Goal: Task Accomplishment & Management: Use online tool/utility

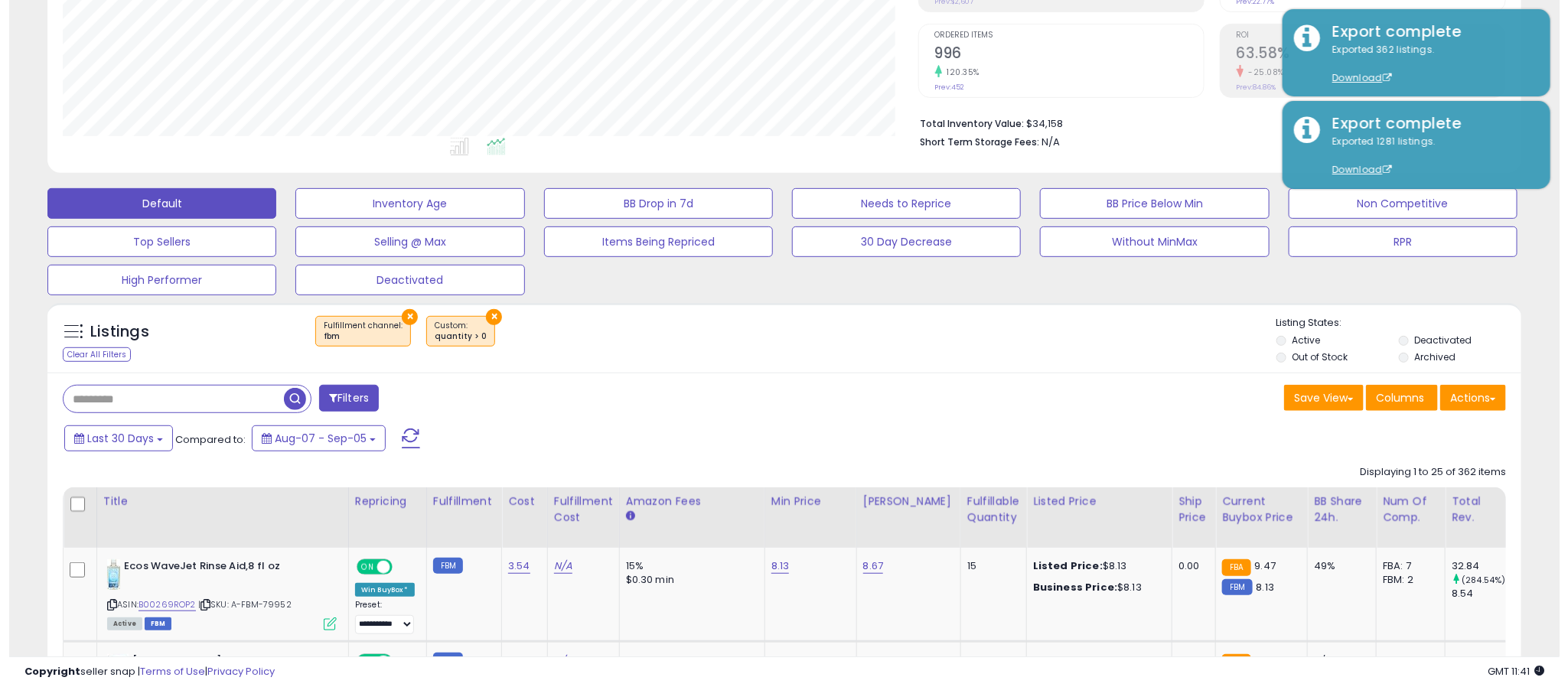
scroll to position [314, 856]
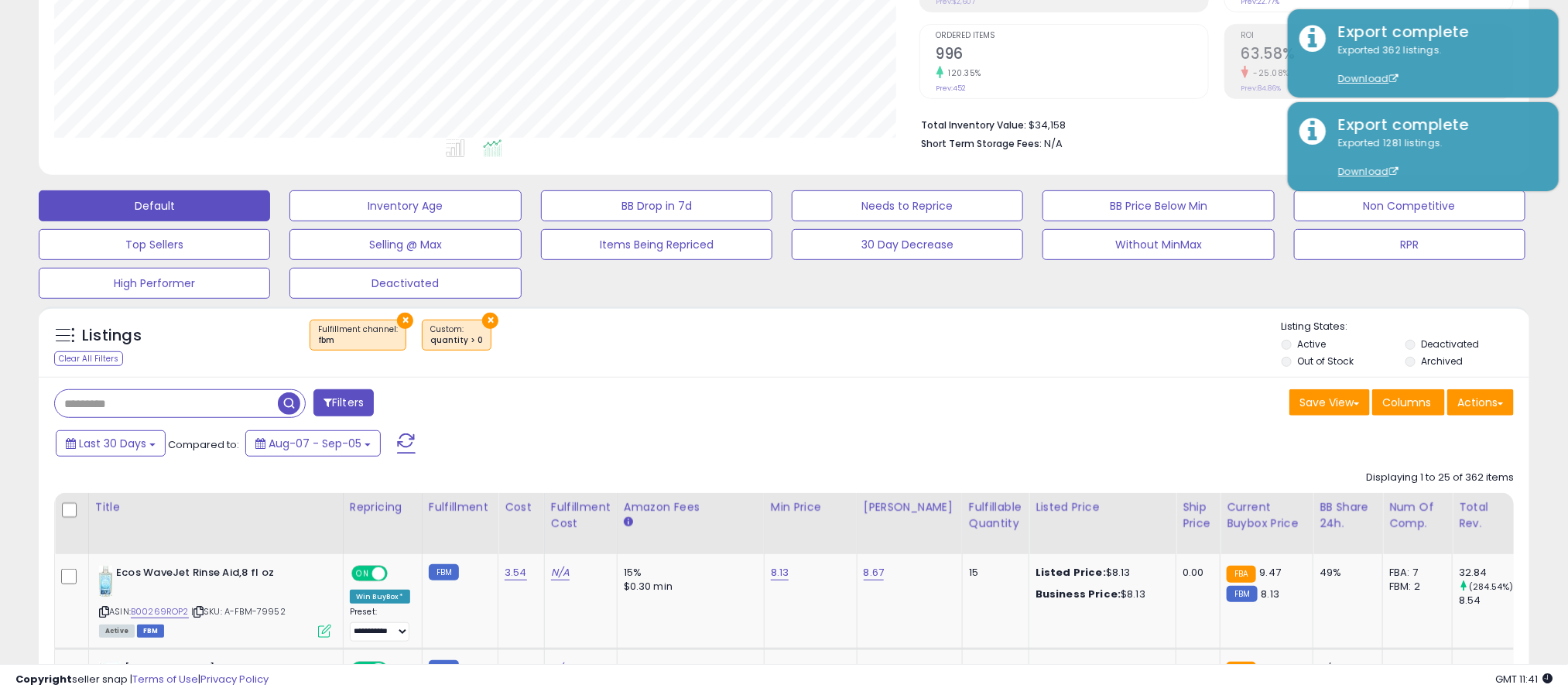
click at [401, 325] on button "×" at bounding box center [405, 321] width 16 height 16
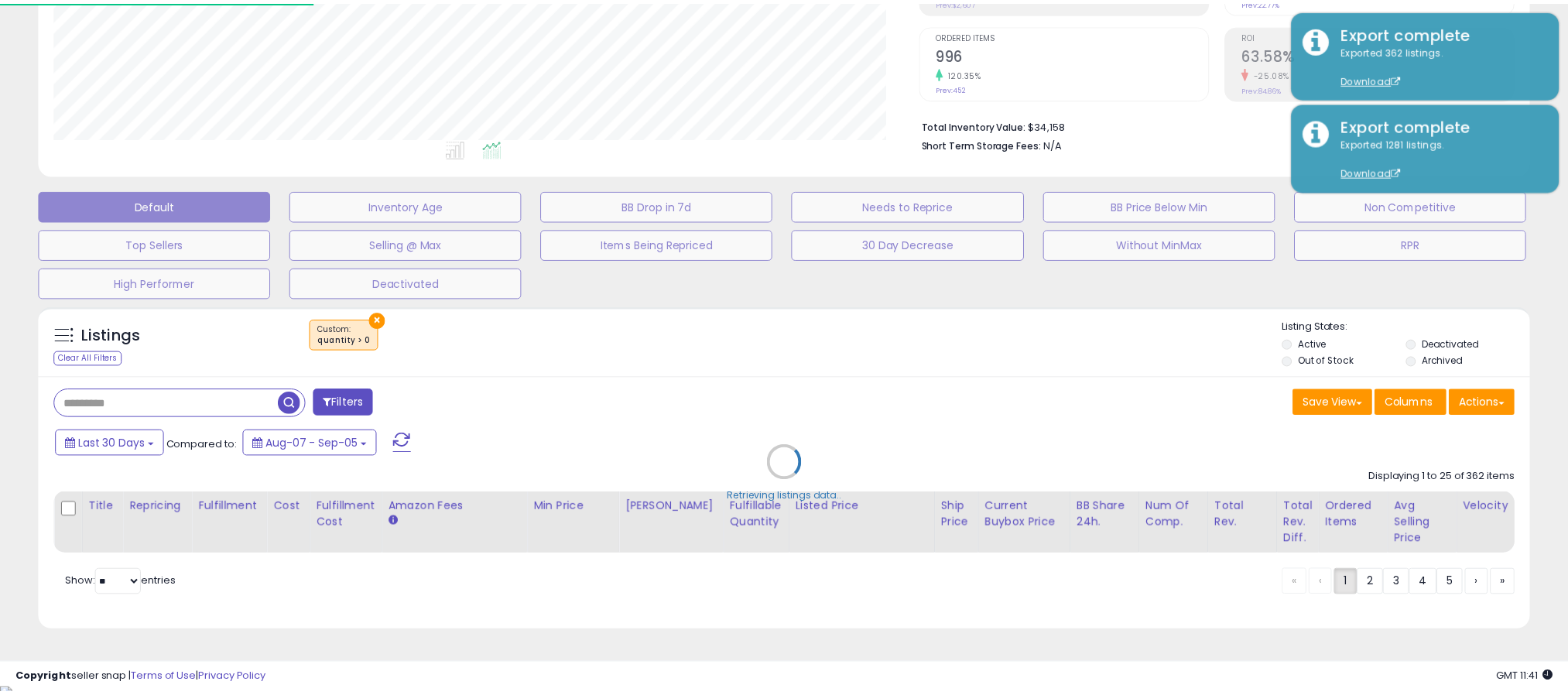
scroll to position [318, 876]
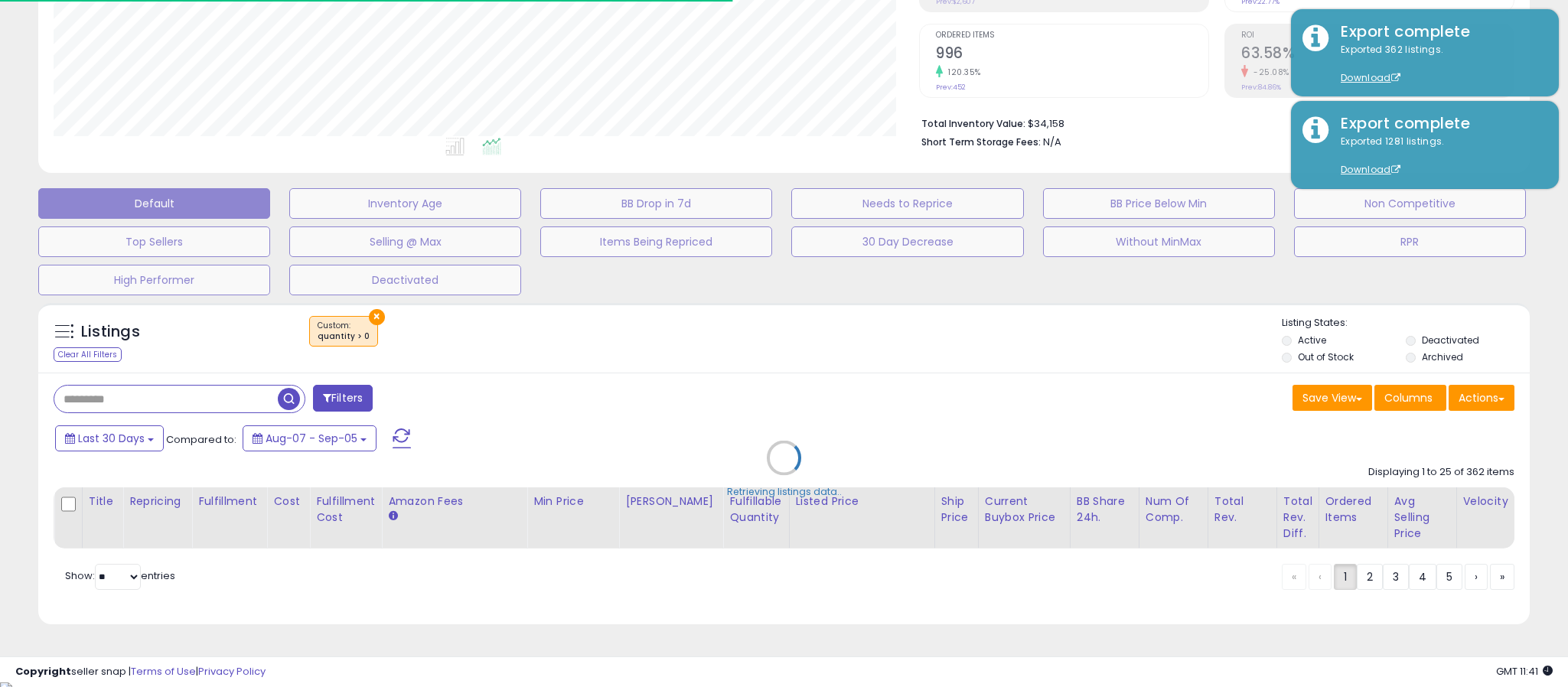
click at [370, 317] on div "Retrieving listings data.." at bounding box center [784, 469] width 1515 height 348
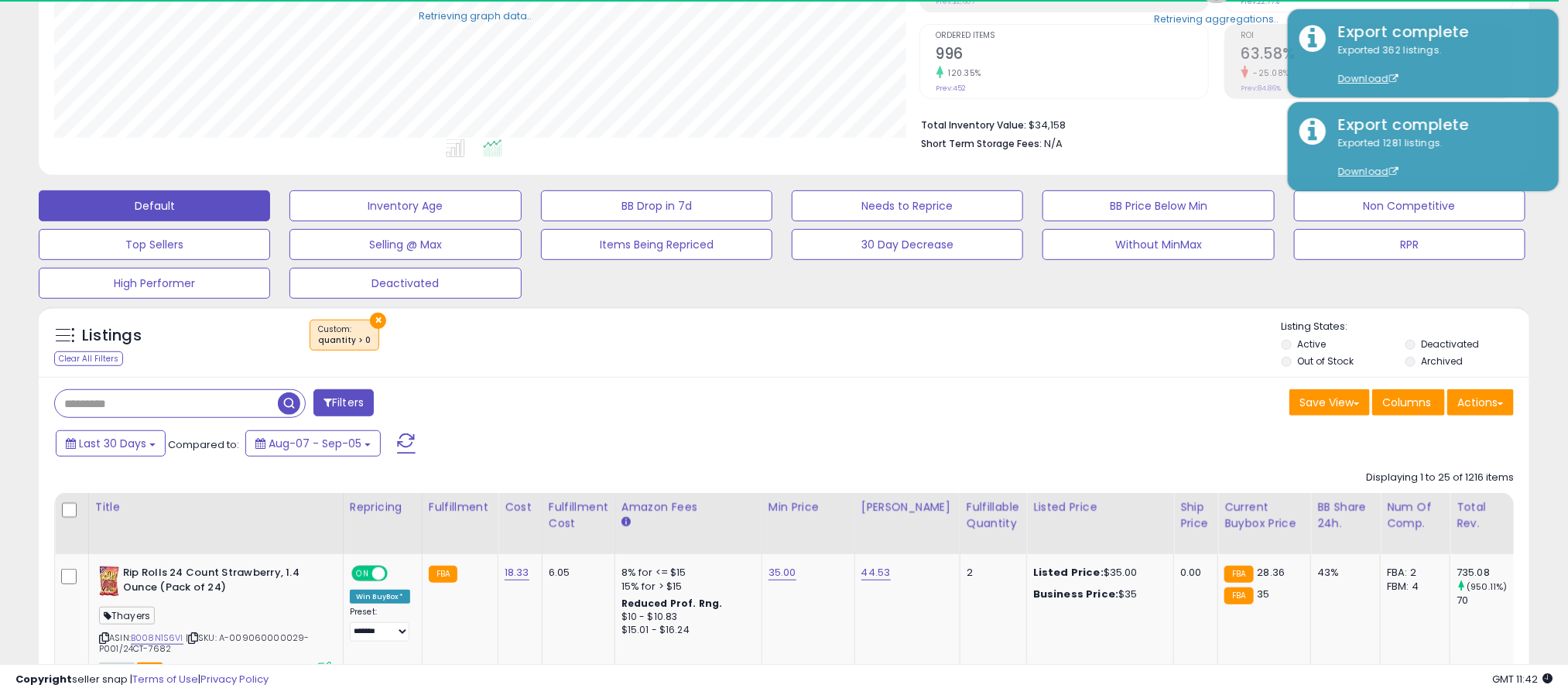
scroll to position [318, 866]
click at [374, 321] on button "×" at bounding box center [377, 321] width 16 height 16
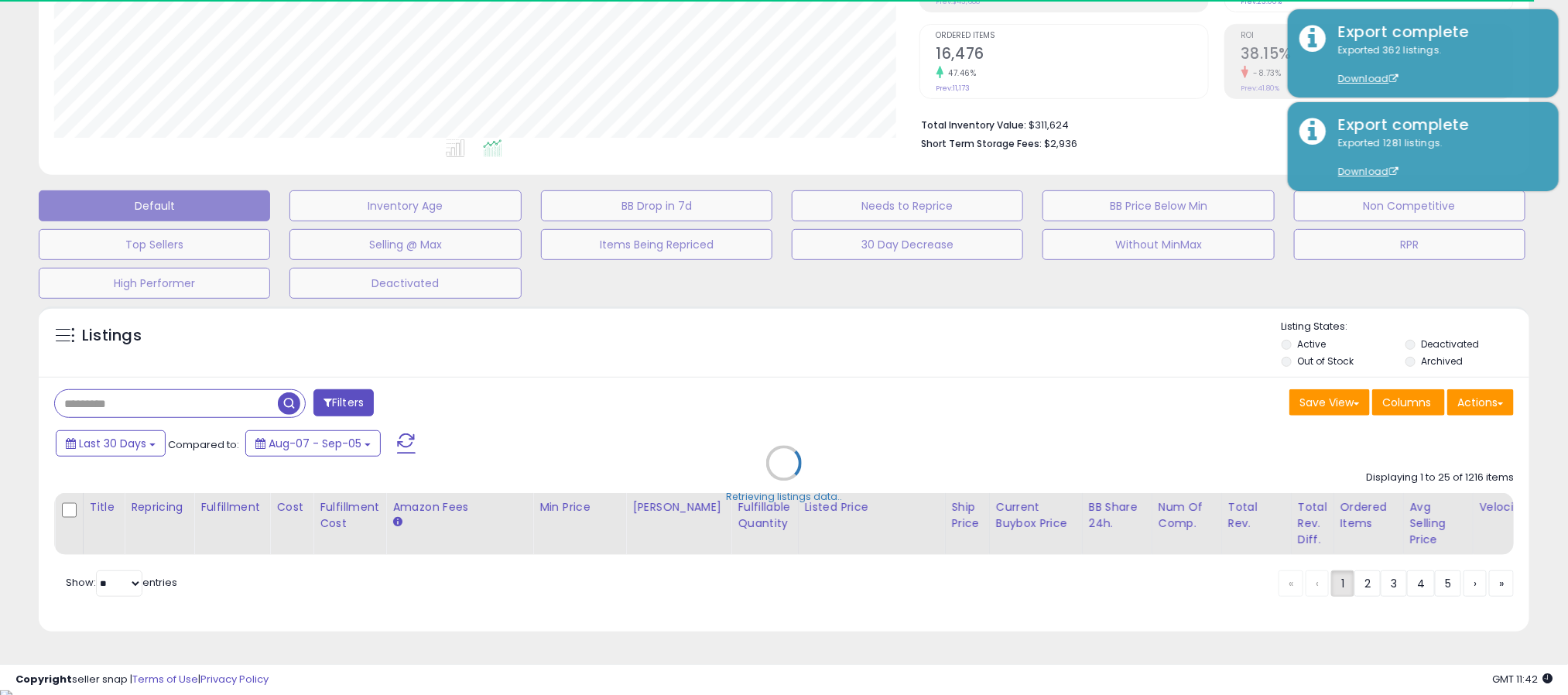
type input "**********"
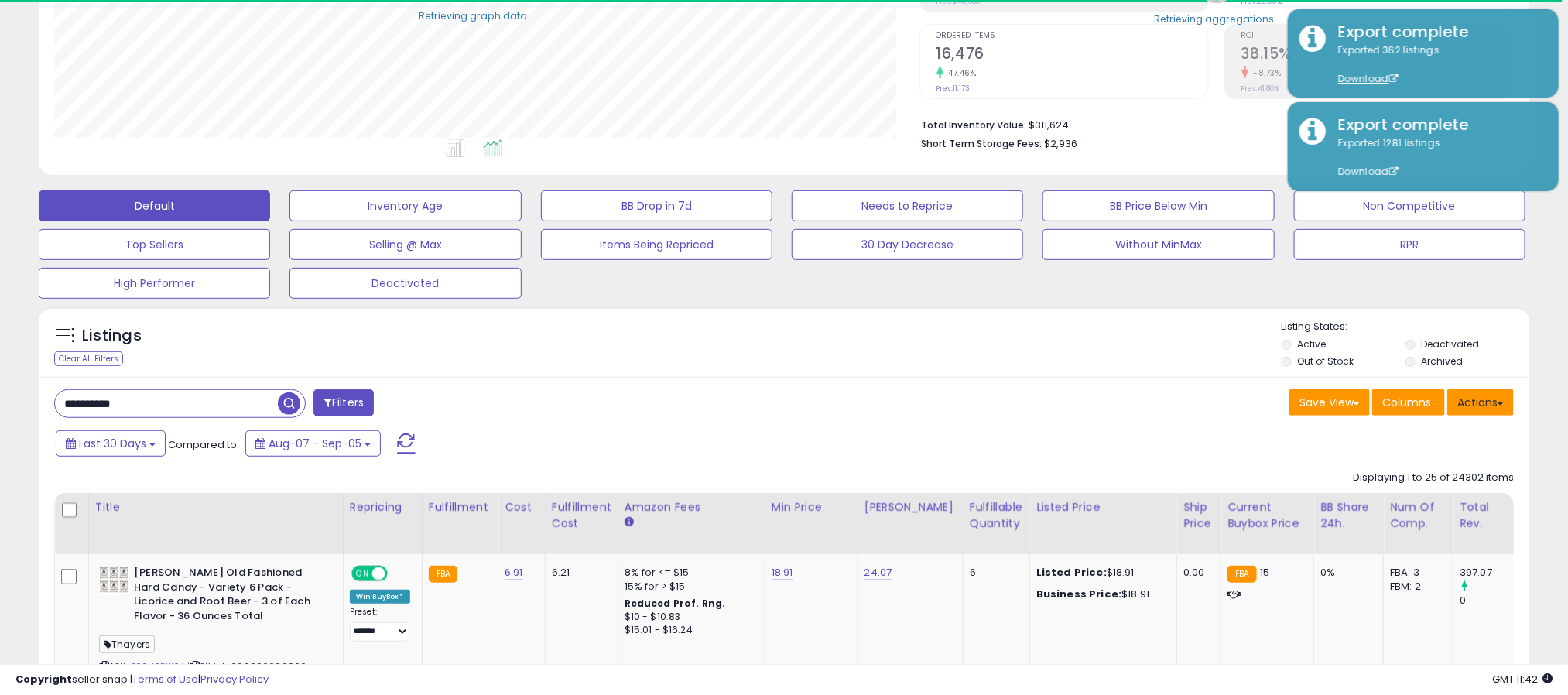
click at [1476, 406] on button "Actions" at bounding box center [1481, 402] width 66 height 26
click at [1103, 432] on div "Last 30 Days Compared to: Aug-07 - Sep-05" at bounding box center [599, 445] width 1096 height 35
click at [1468, 410] on button "Actions" at bounding box center [1481, 402] width 66 height 26
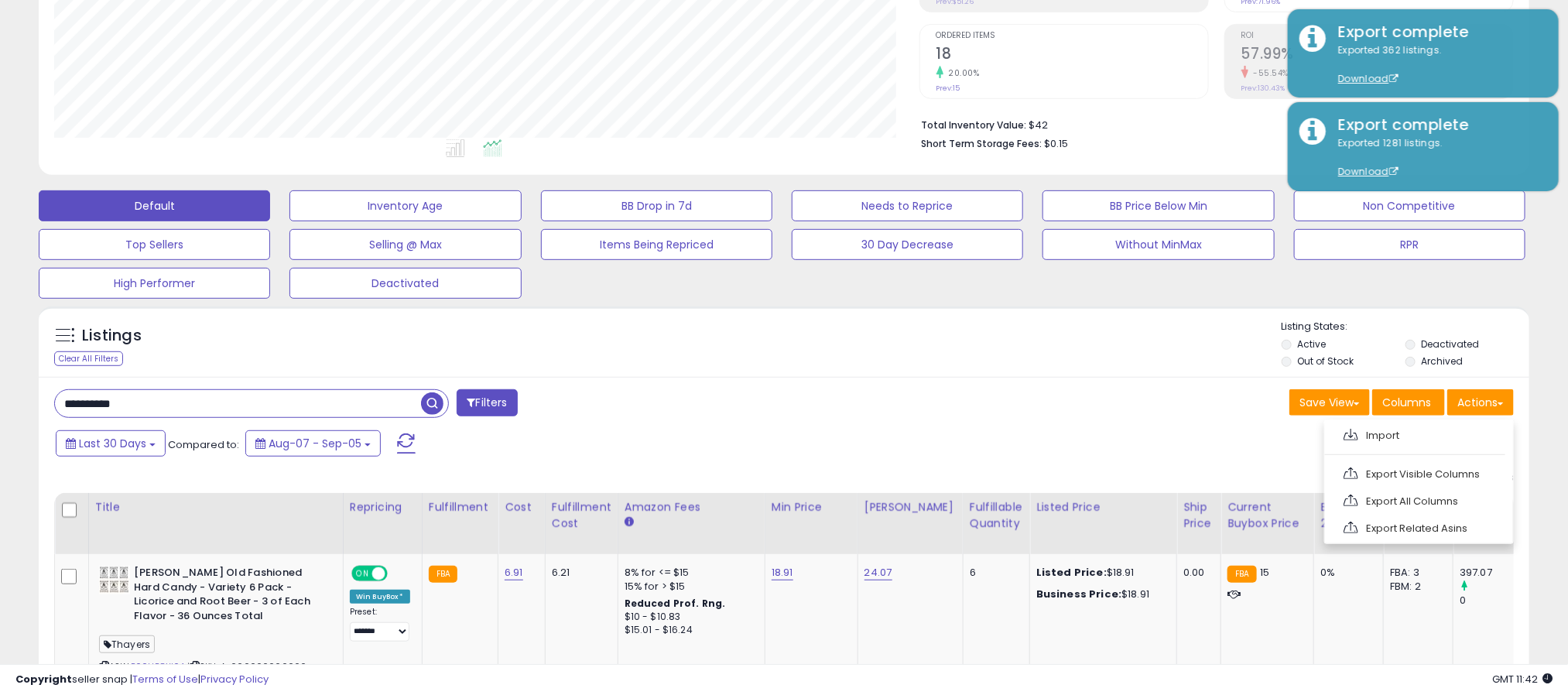
drag, startPoint x: 140, startPoint y: 404, endPoint x: 10, endPoint y: 404, distance: 130.0
click at [957, 393] on div "Save View Save As New View Update Current View Columns Actions Import Export Vi…" at bounding box center [1155, 404] width 741 height 30
click at [1471, 406] on button "Actions" at bounding box center [1481, 402] width 66 height 26
click at [1394, 430] on link "Import" at bounding box center [1417, 435] width 170 height 24
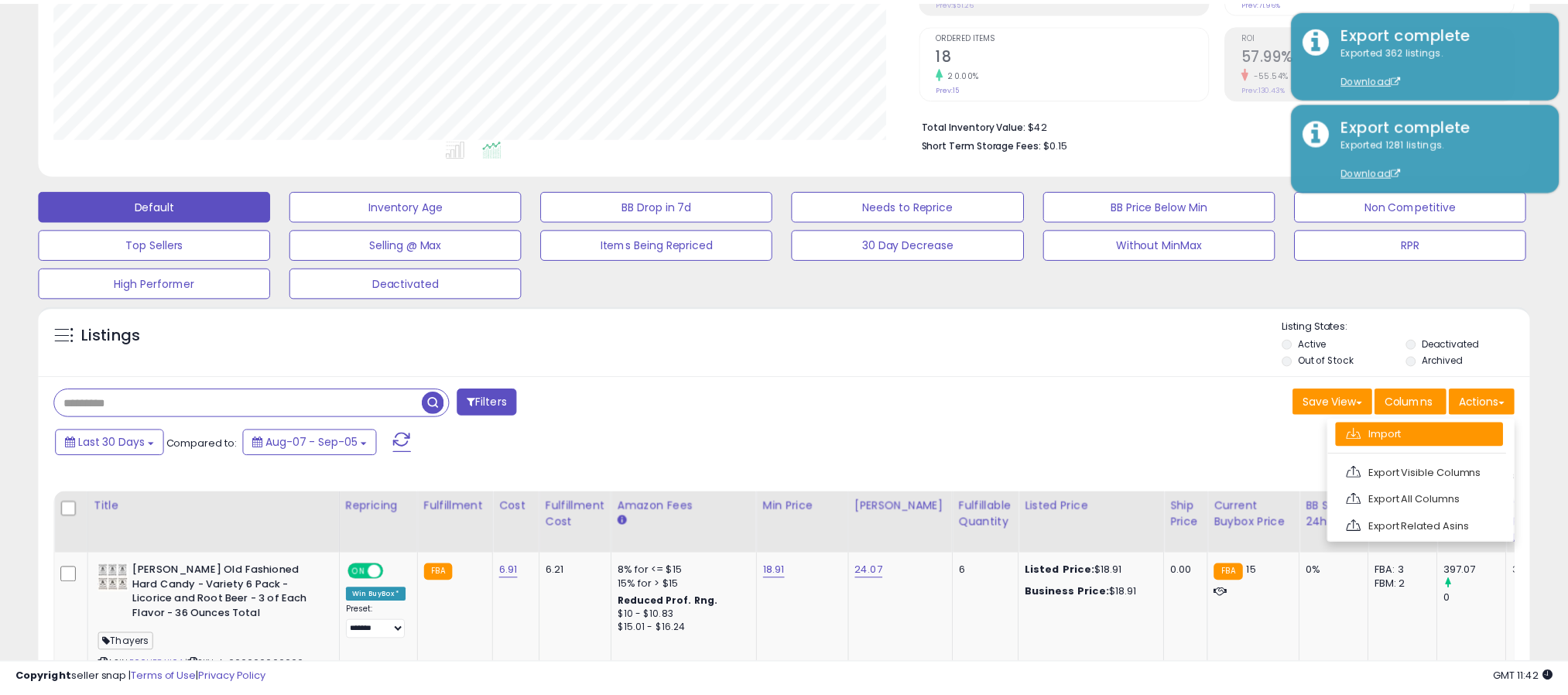
scroll to position [318, 876]
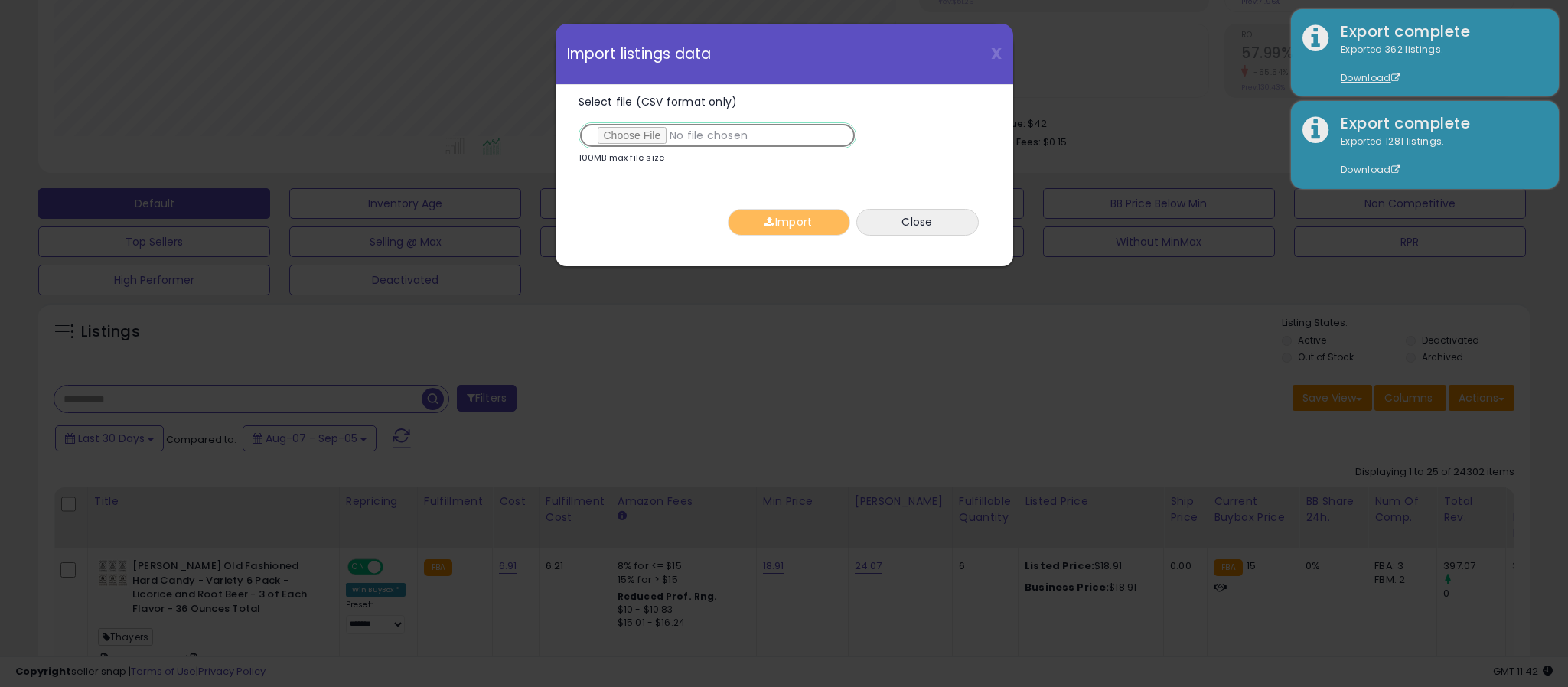
click at [618, 134] on input "Select file (CSV format only)" at bounding box center [718, 135] width 278 height 26
type input "**********"
click at [785, 216] on button "Import" at bounding box center [789, 222] width 122 height 27
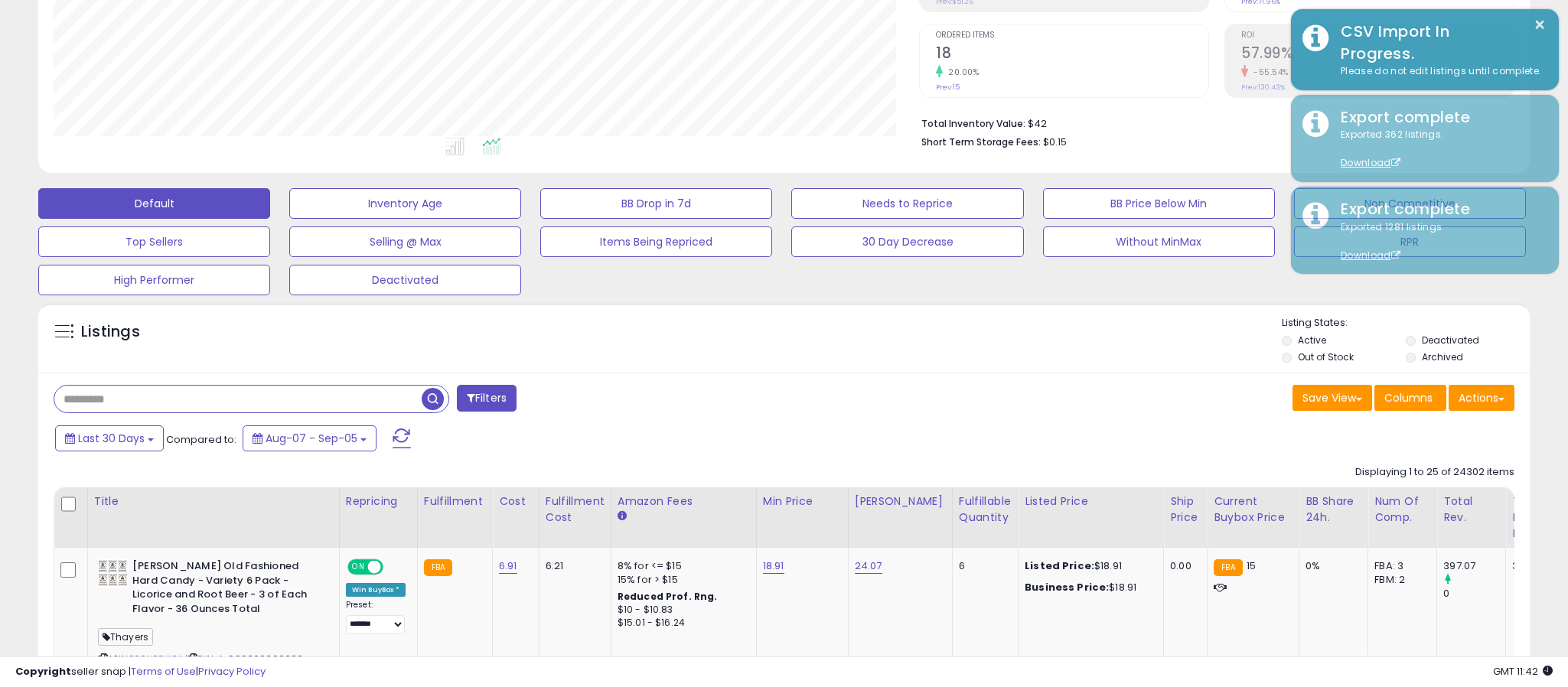
scroll to position [764744, 764410]
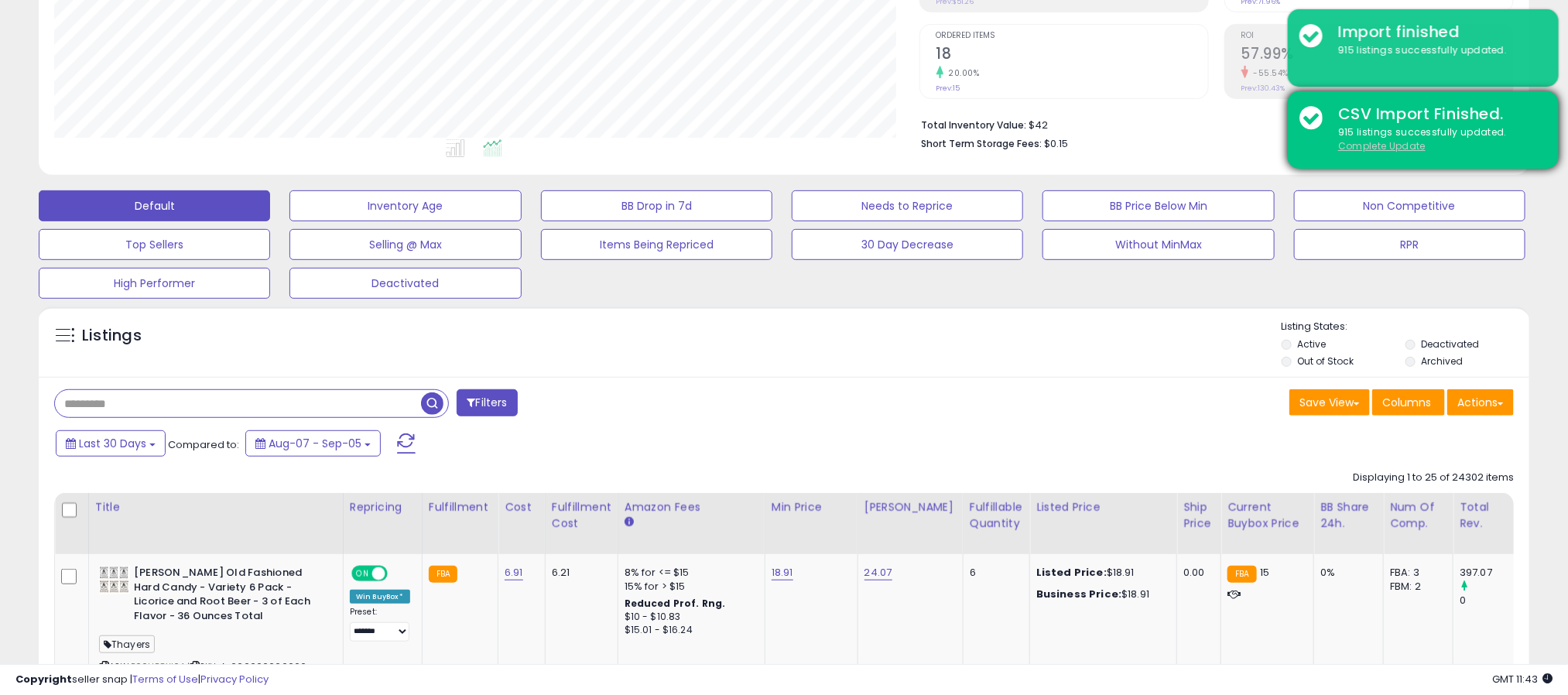
click at [1385, 149] on u "Complete Update" at bounding box center [1382, 146] width 87 height 13
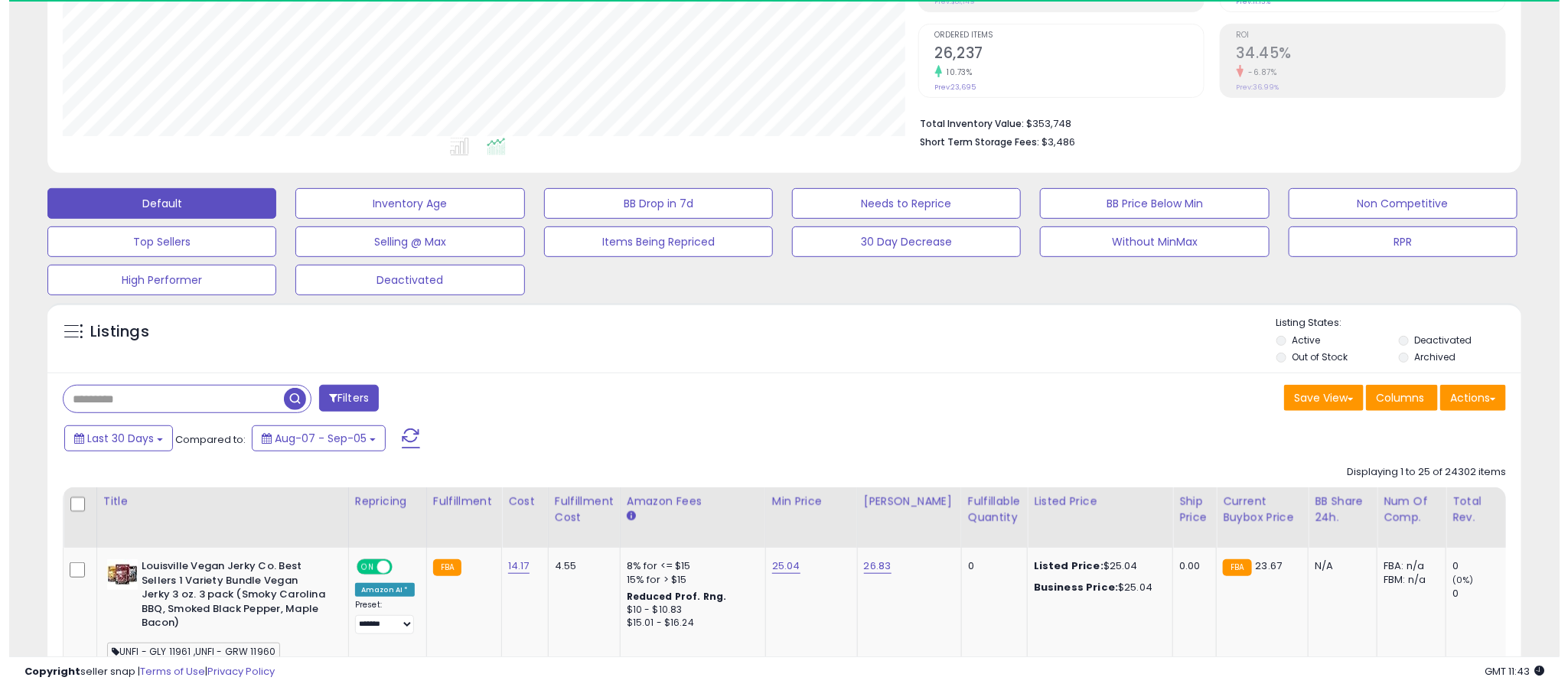
scroll to position [314, 856]
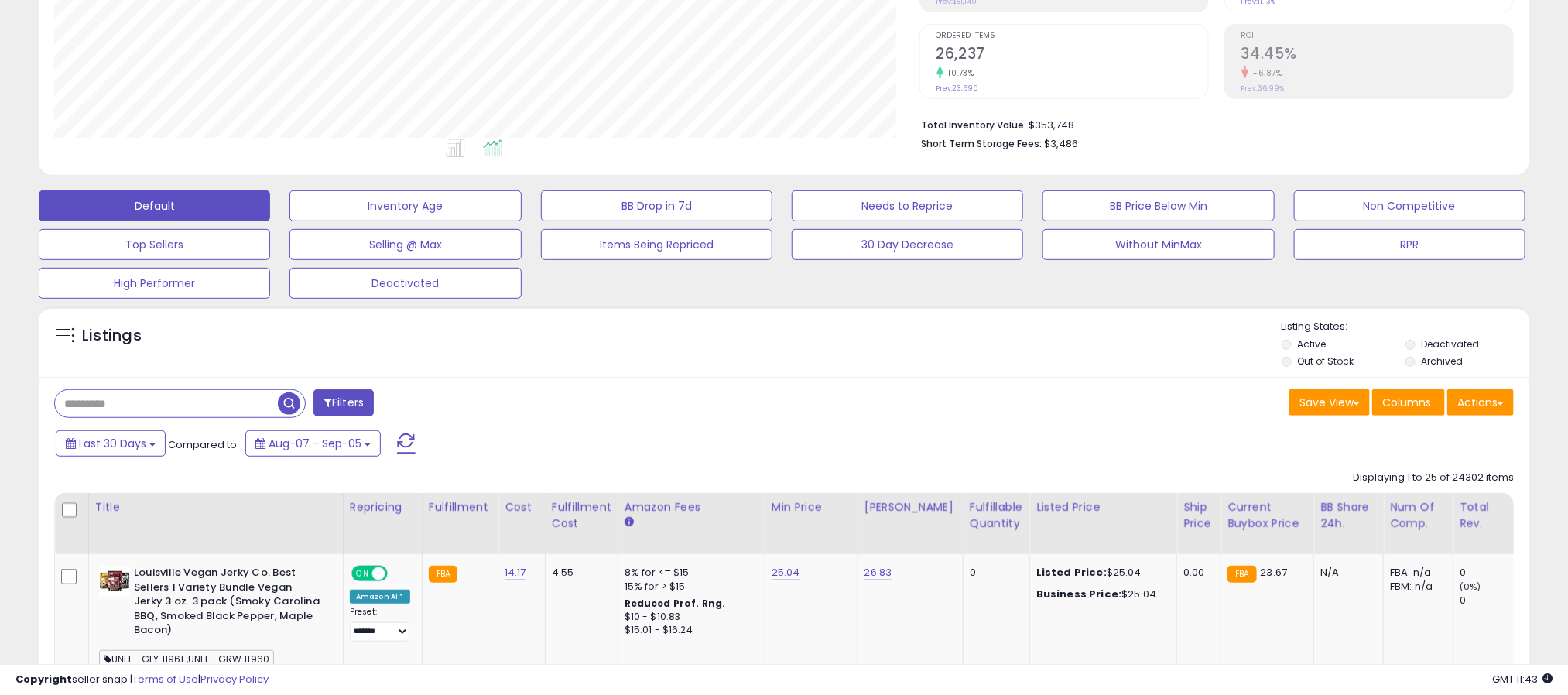
click at [1417, 362] on li "Archived" at bounding box center [1466, 363] width 122 height 17
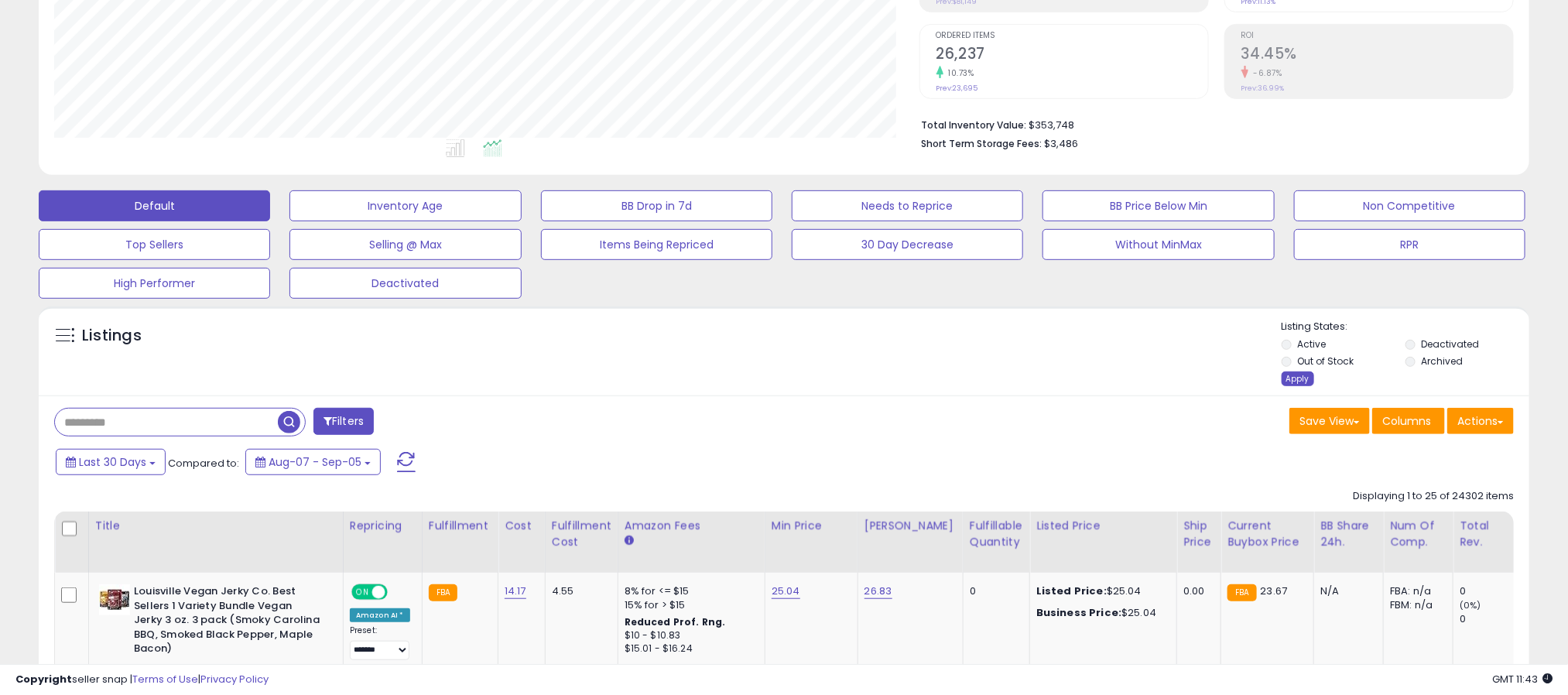
click at [1296, 386] on div "Apply" at bounding box center [1298, 378] width 33 height 14
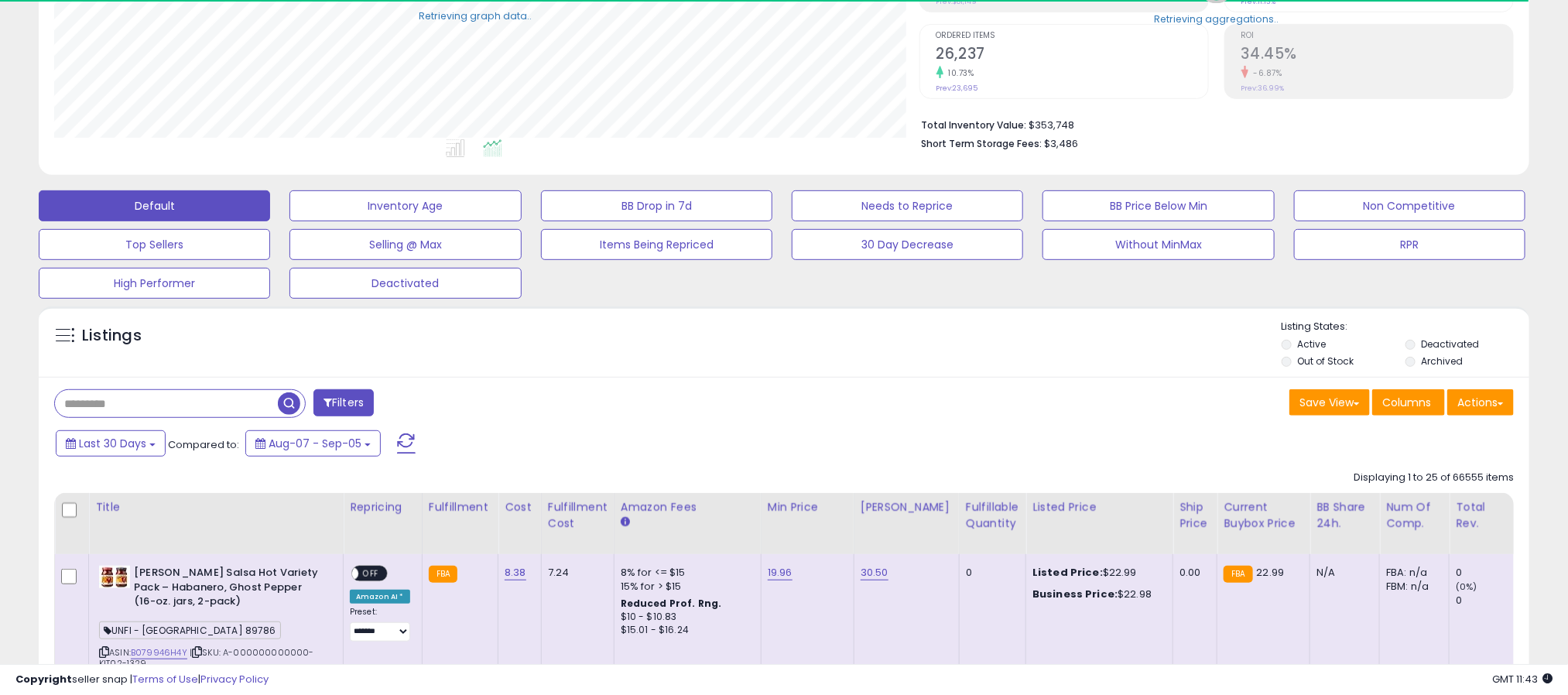
scroll to position [773649, 773304]
click at [114, 442] on span "Last 30 Days" at bounding box center [112, 443] width 67 height 15
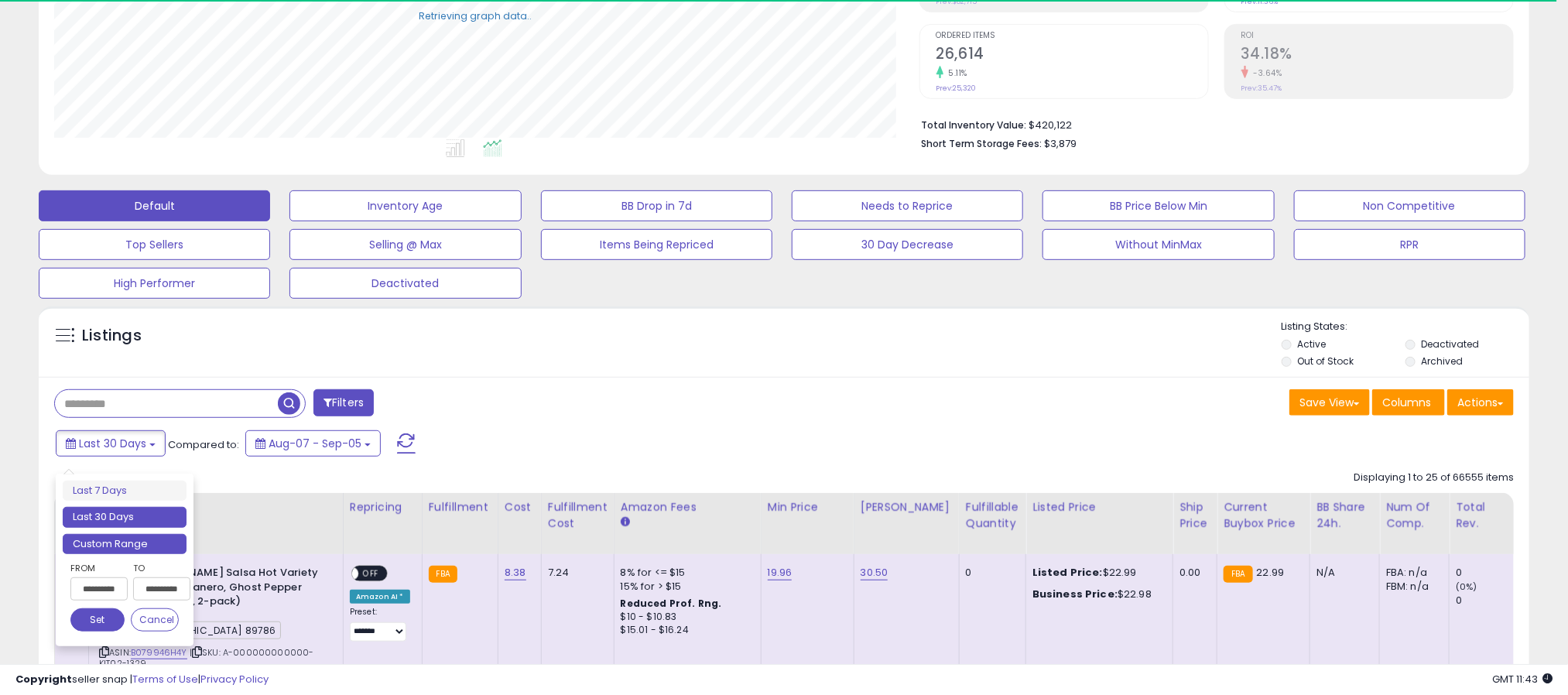
click at [91, 544] on li "Custom Range" at bounding box center [124, 544] width 124 height 21
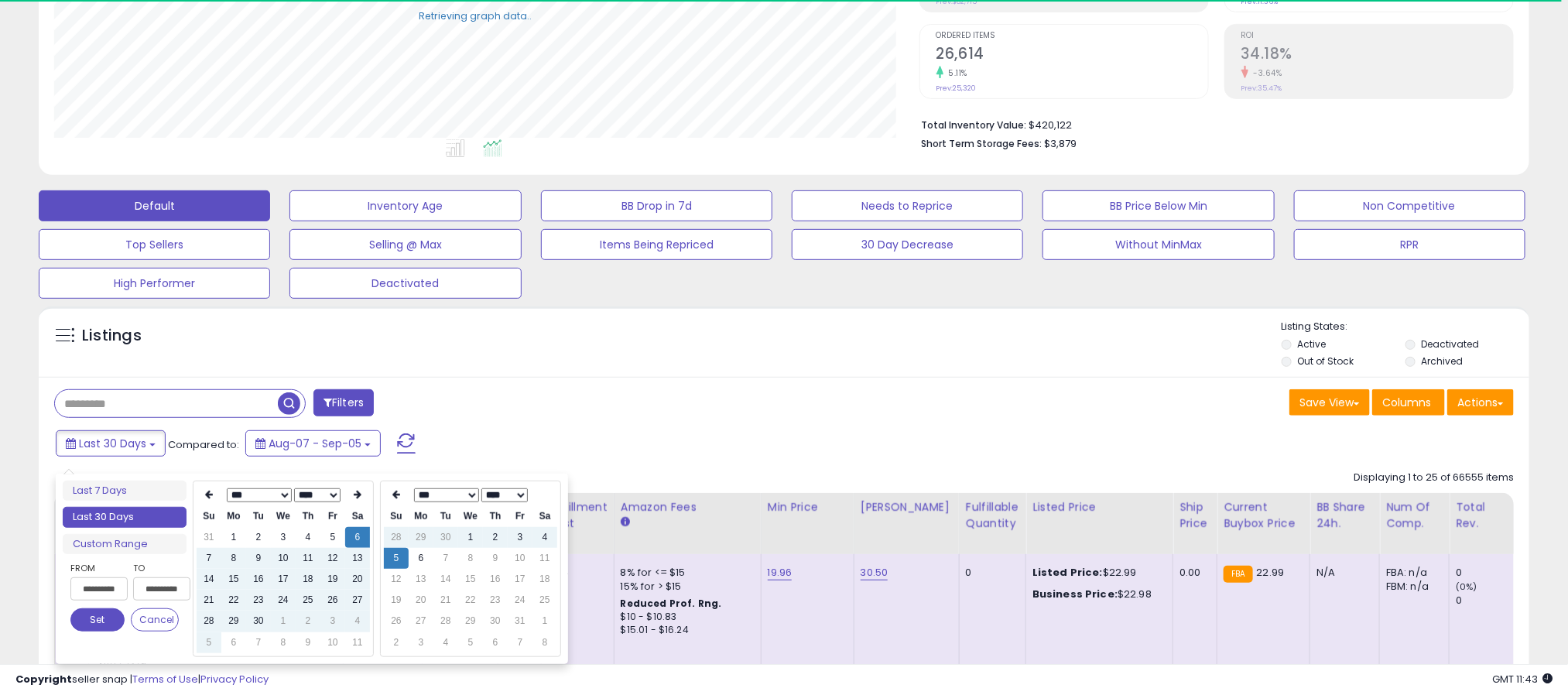
click at [279, 493] on select "*** *** *** *** *** *** *** *** *** ***" at bounding box center [258, 495] width 65 height 14
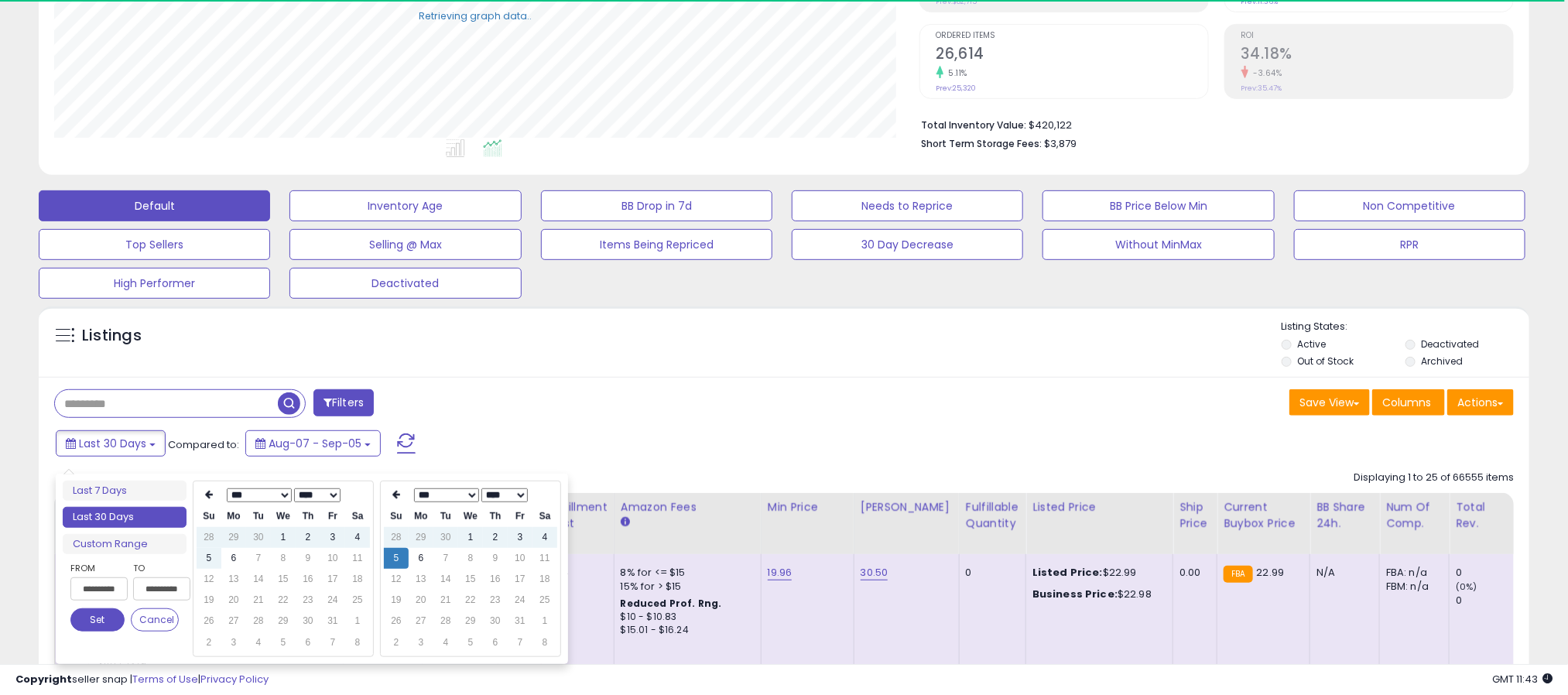
click at [569, 443] on div "Last 30 Days Compared to: Aug-07 - Sep-05" at bounding box center [599, 445] width 1096 height 35
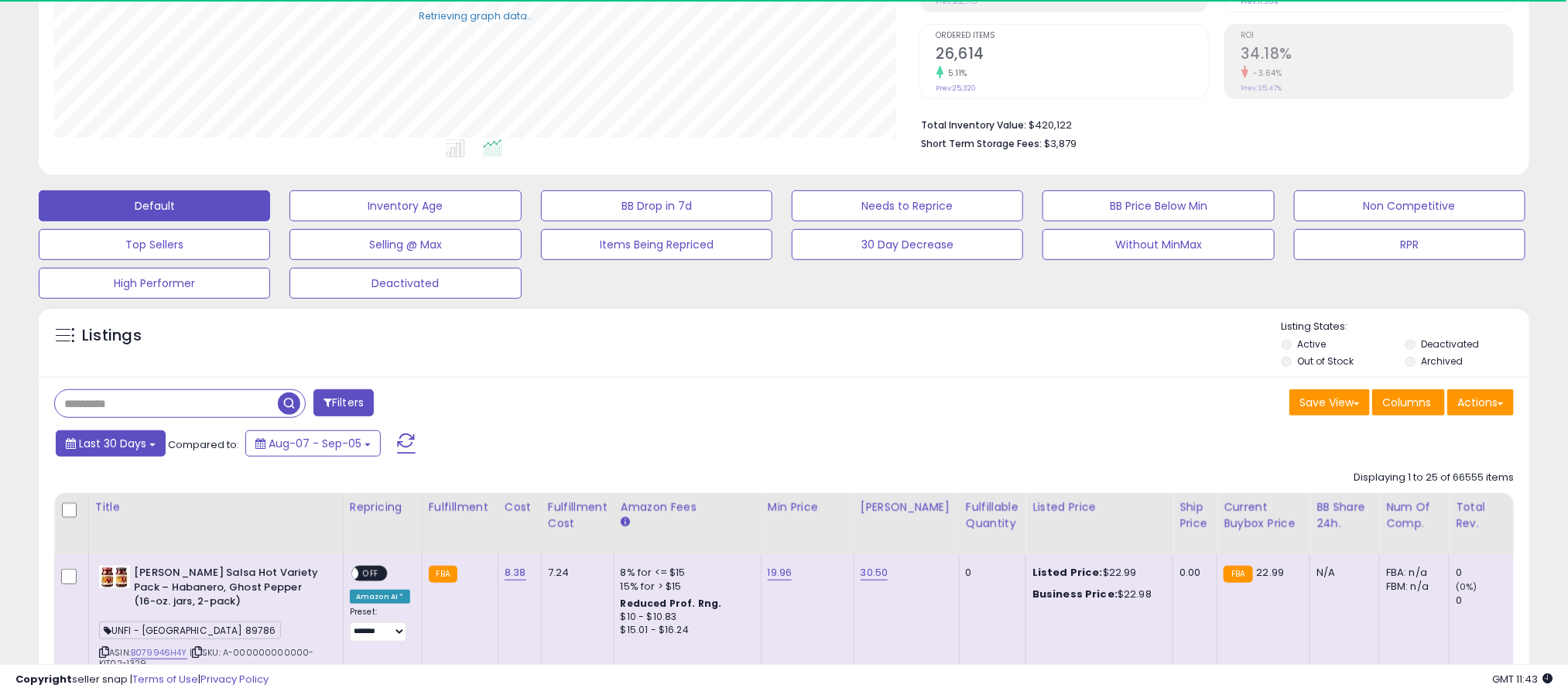
click at [121, 448] on span "Last 30 Days" at bounding box center [112, 443] width 67 height 15
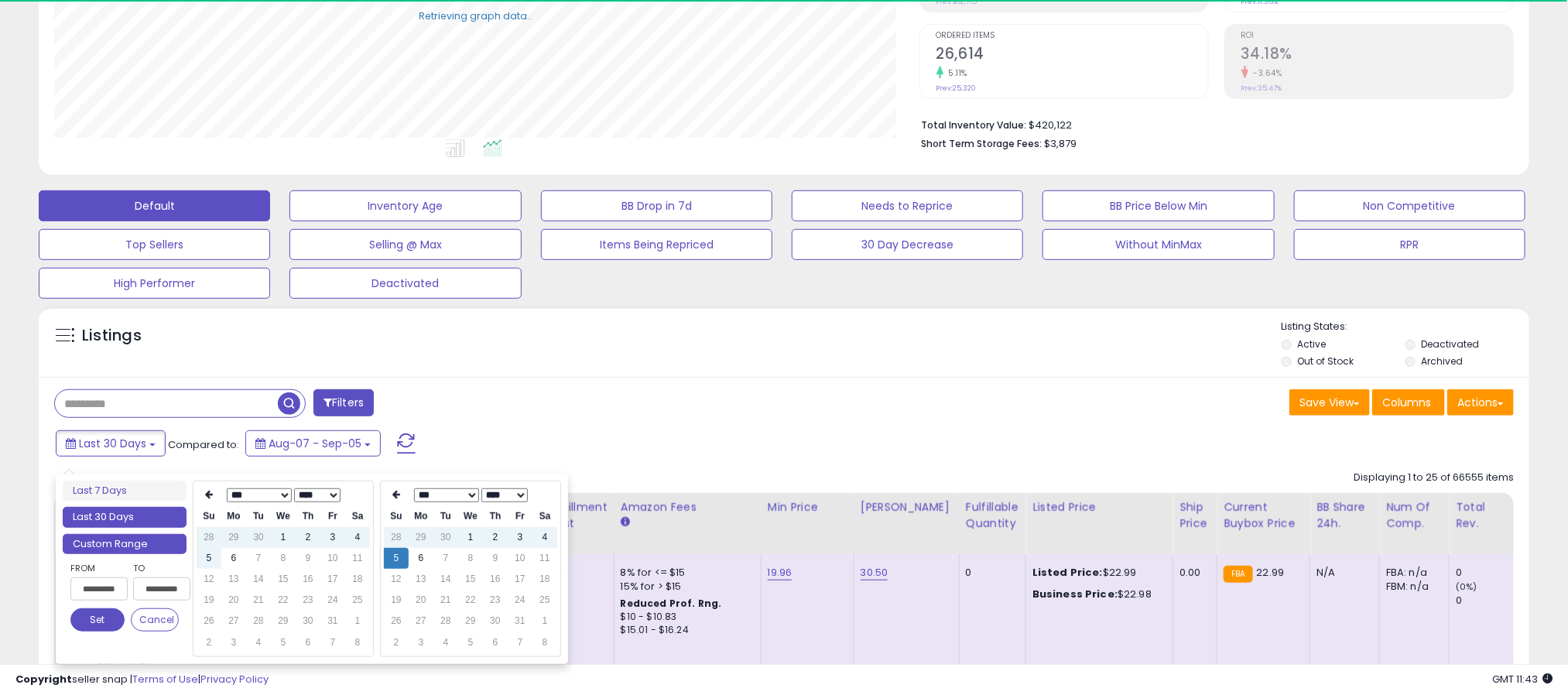
click at [139, 544] on li "Custom Range" at bounding box center [124, 544] width 124 height 21
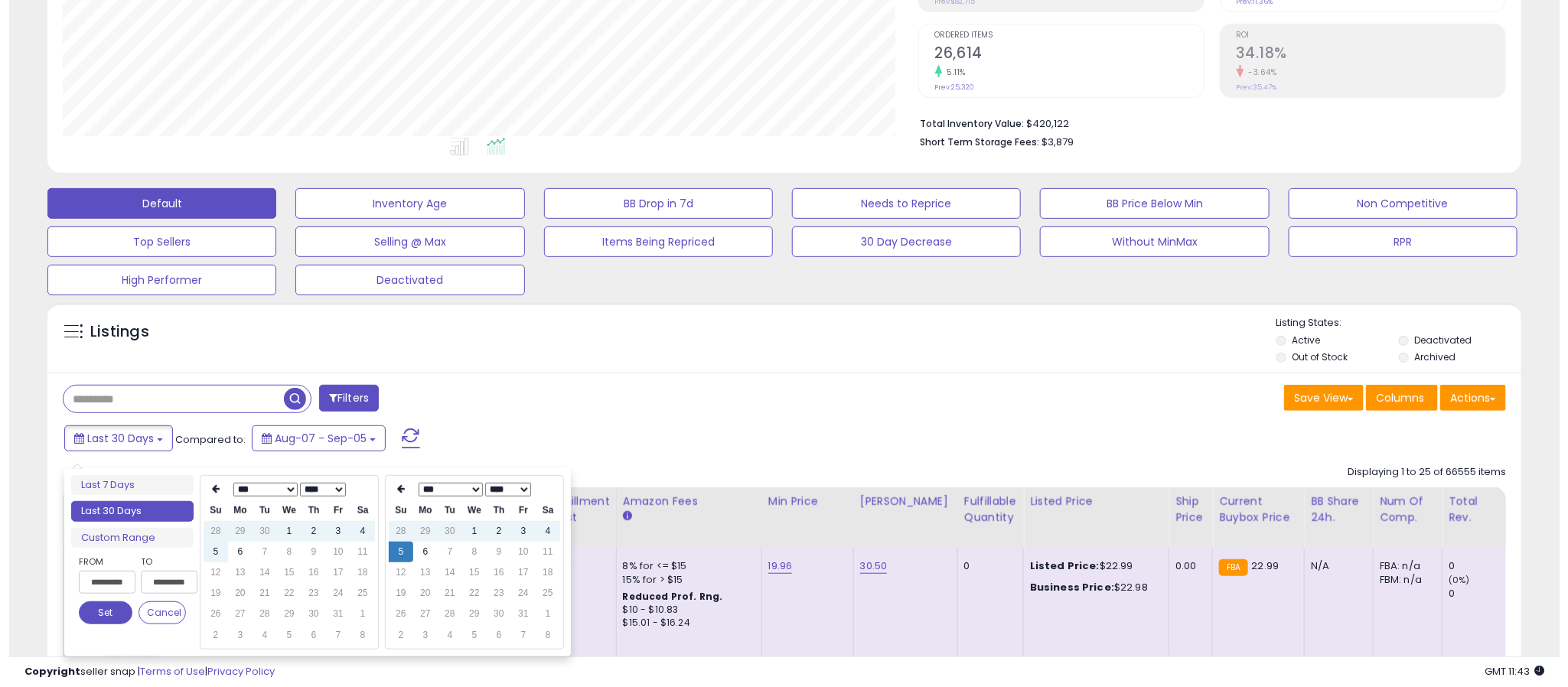
scroll to position [314, 856]
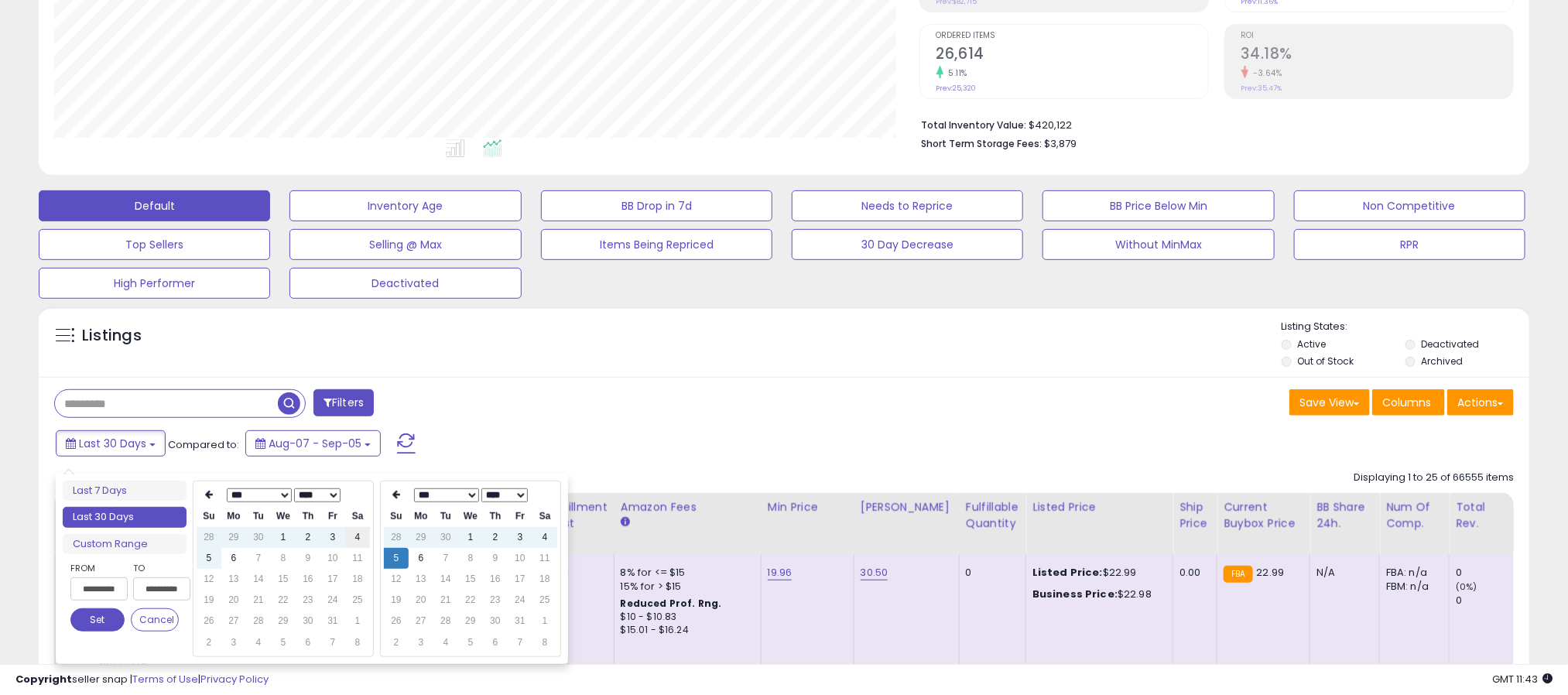
type input "**********"
click at [356, 537] on td "4" at bounding box center [358, 538] width 25 height 21
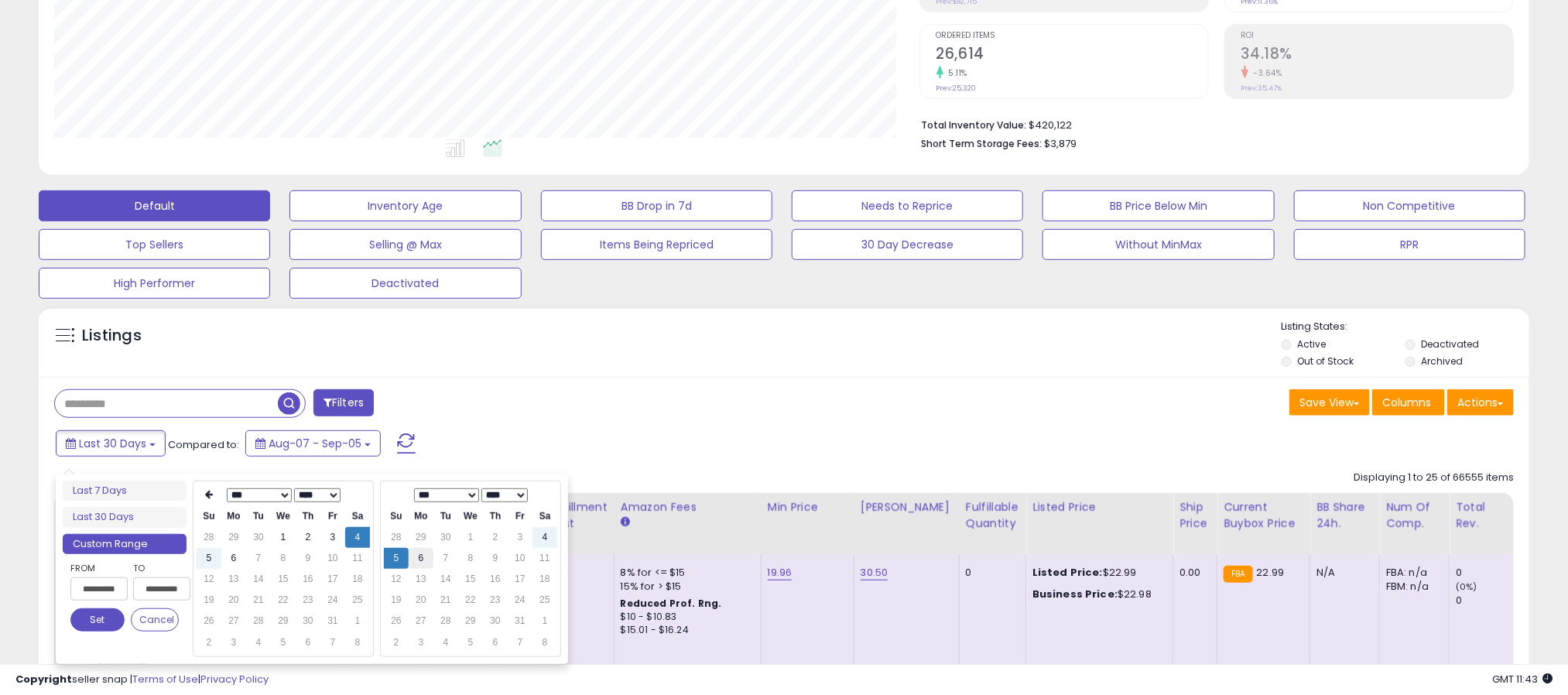
click at [417, 563] on td "6" at bounding box center [422, 559] width 25 height 21
type input "**********"
click at [402, 553] on td "5" at bounding box center [397, 559] width 25 height 21
type input "**********"
click at [327, 538] on td "3" at bounding box center [333, 538] width 25 height 21
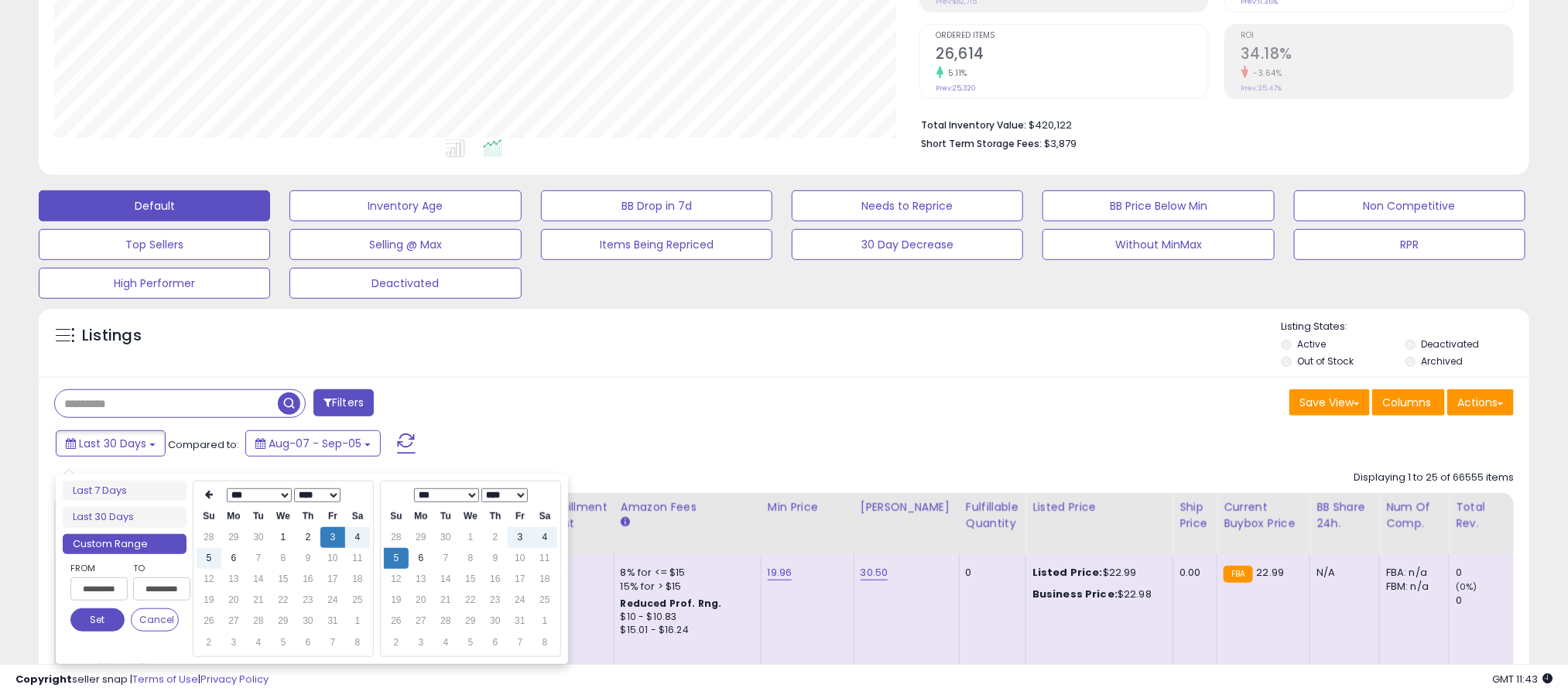
click at [101, 627] on button "Set" at bounding box center [97, 620] width 54 height 23
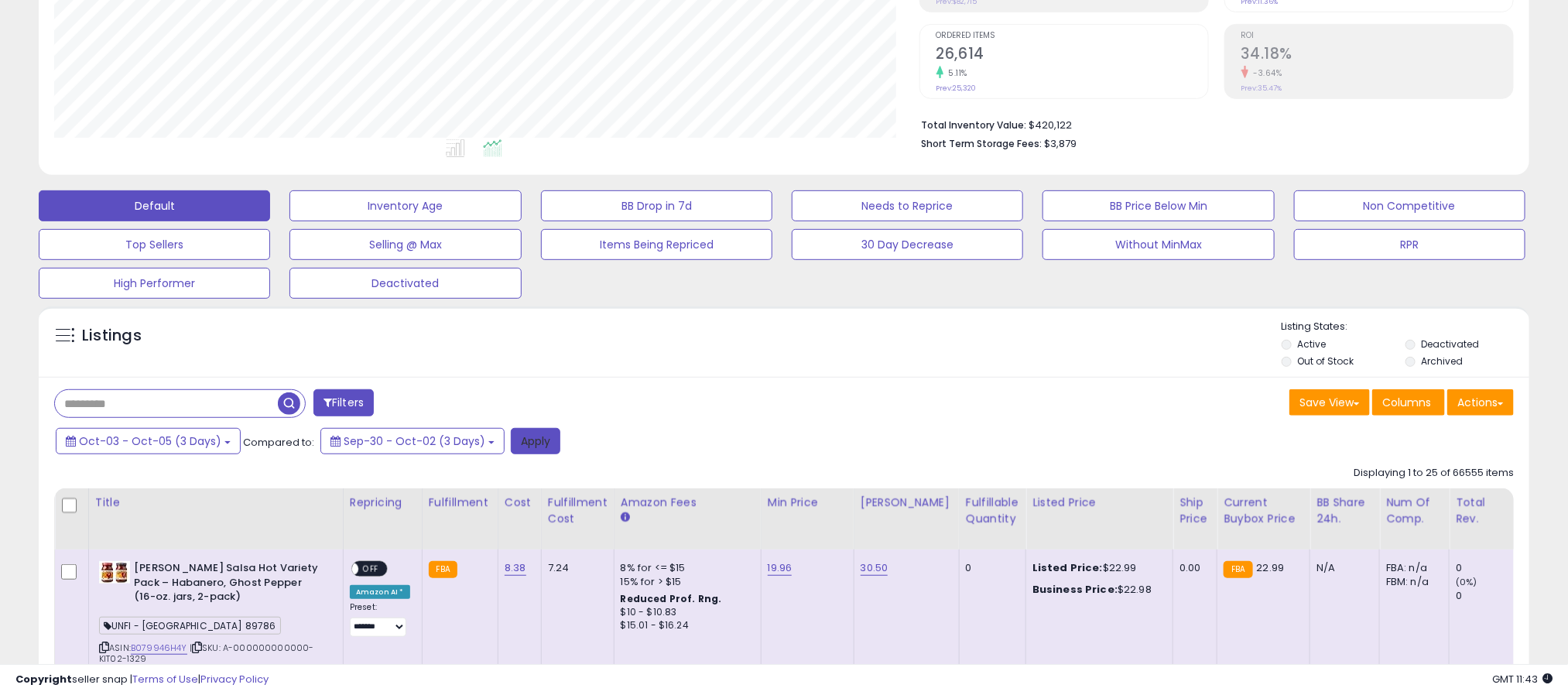
click at [523, 442] on button "Apply" at bounding box center [536, 441] width 50 height 26
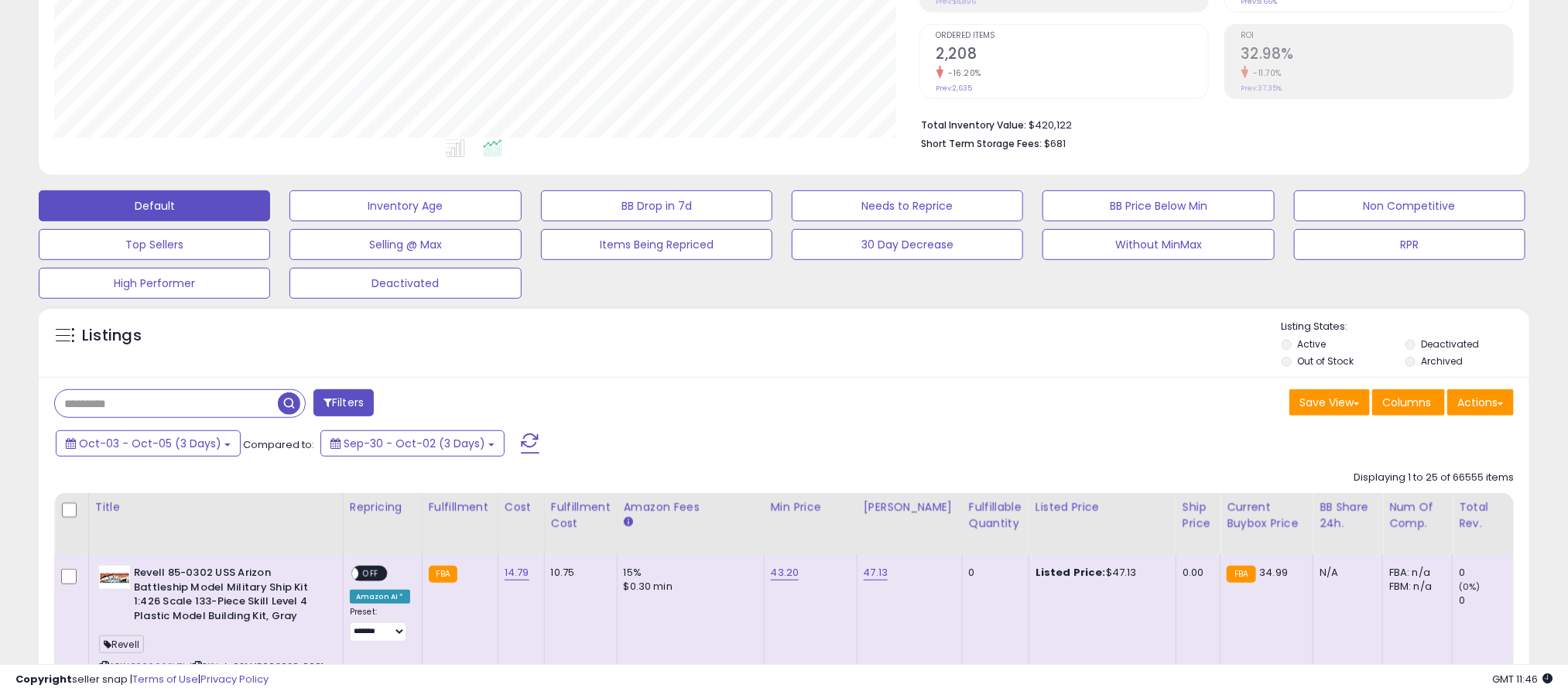
click at [338, 406] on button "Filters" at bounding box center [344, 403] width 60 height 27
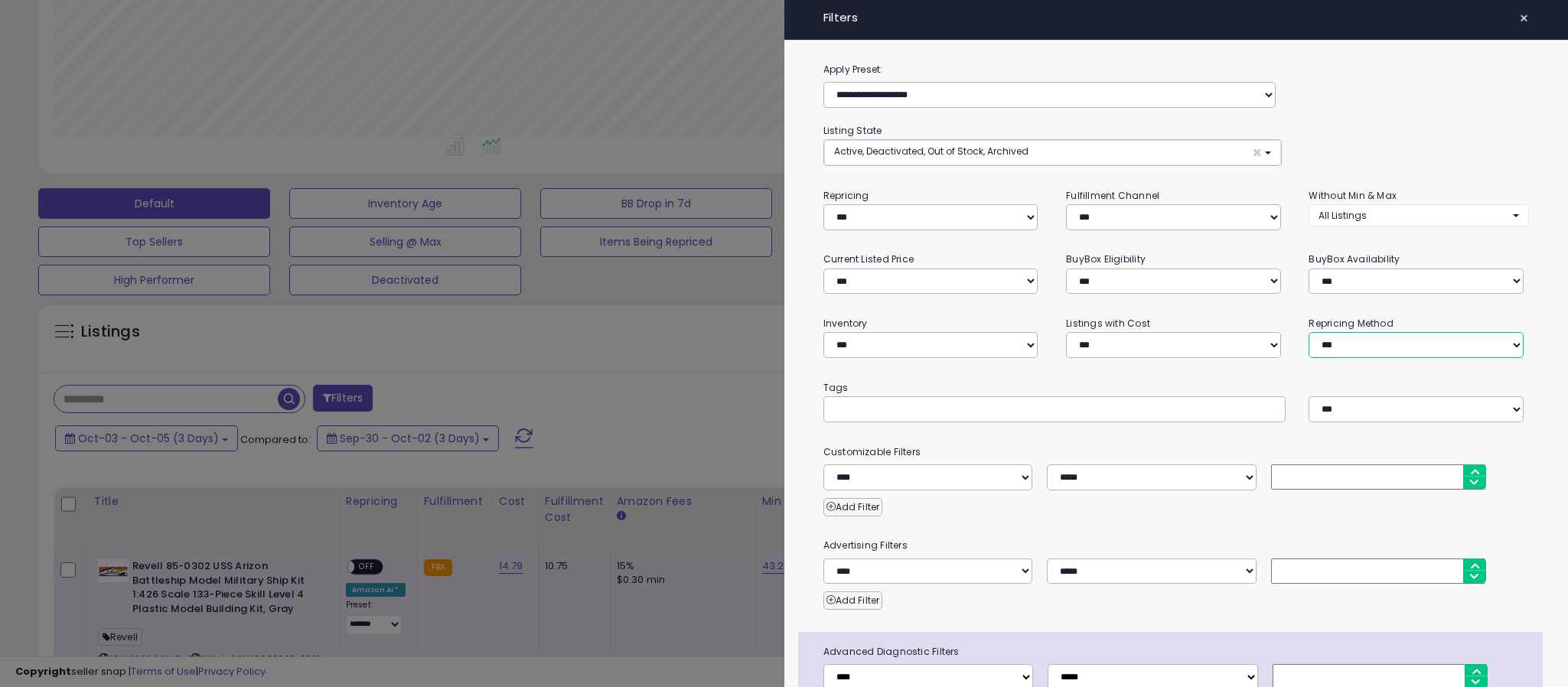
click at [1349, 332] on select "**********" at bounding box center [1416, 344] width 215 height 26
click at [1309, 332] on select "**********" at bounding box center [1416, 344] width 215 height 26
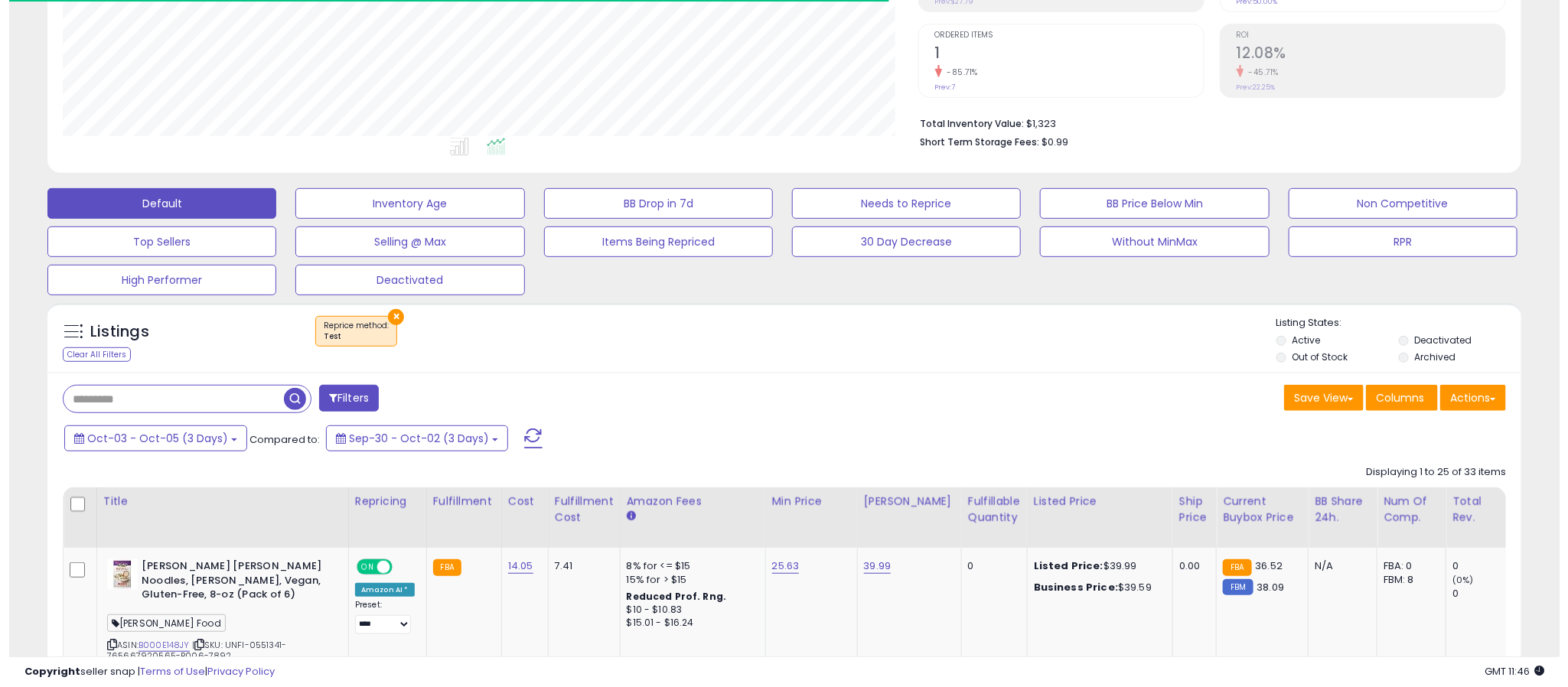
scroll to position [314, 856]
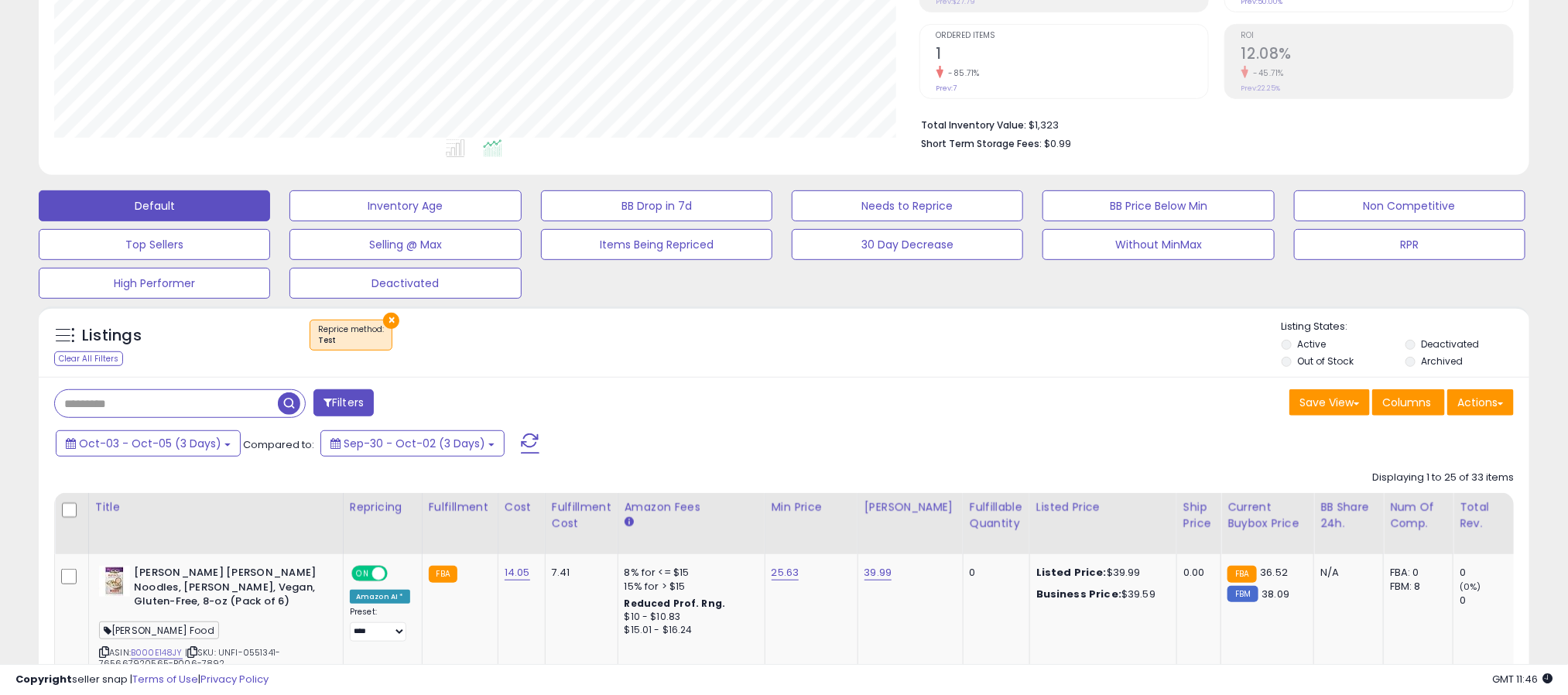
click at [1506, 419] on div "Actions [GEOGRAPHIC_DATA] Export Visible Columns Export All Columns Export Rela…" at bounding box center [1481, 404] width 66 height 30
click at [1501, 416] on button "Actions" at bounding box center [1481, 402] width 66 height 26
click at [1416, 506] on link "Export All Columns" at bounding box center [1417, 501] width 170 height 24
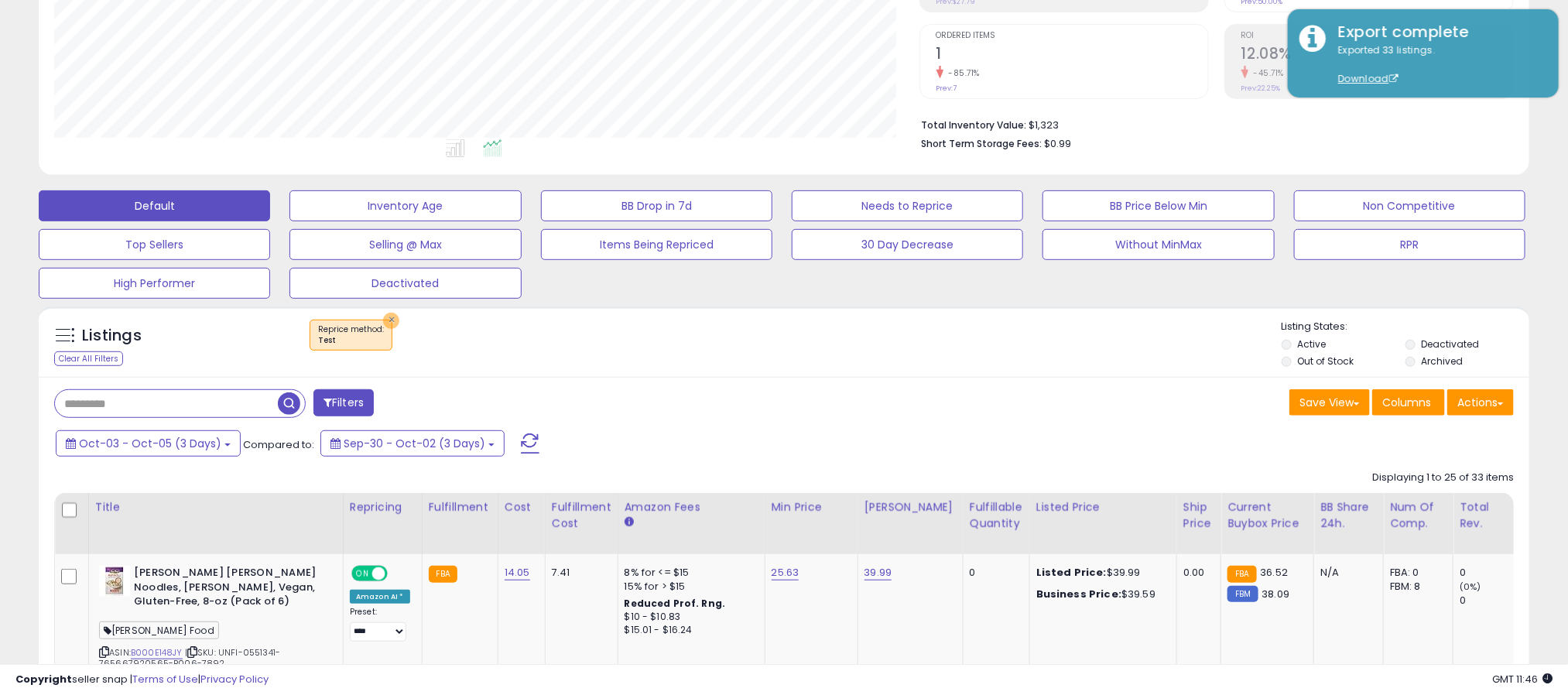
click at [386, 325] on button "×" at bounding box center [391, 321] width 16 height 16
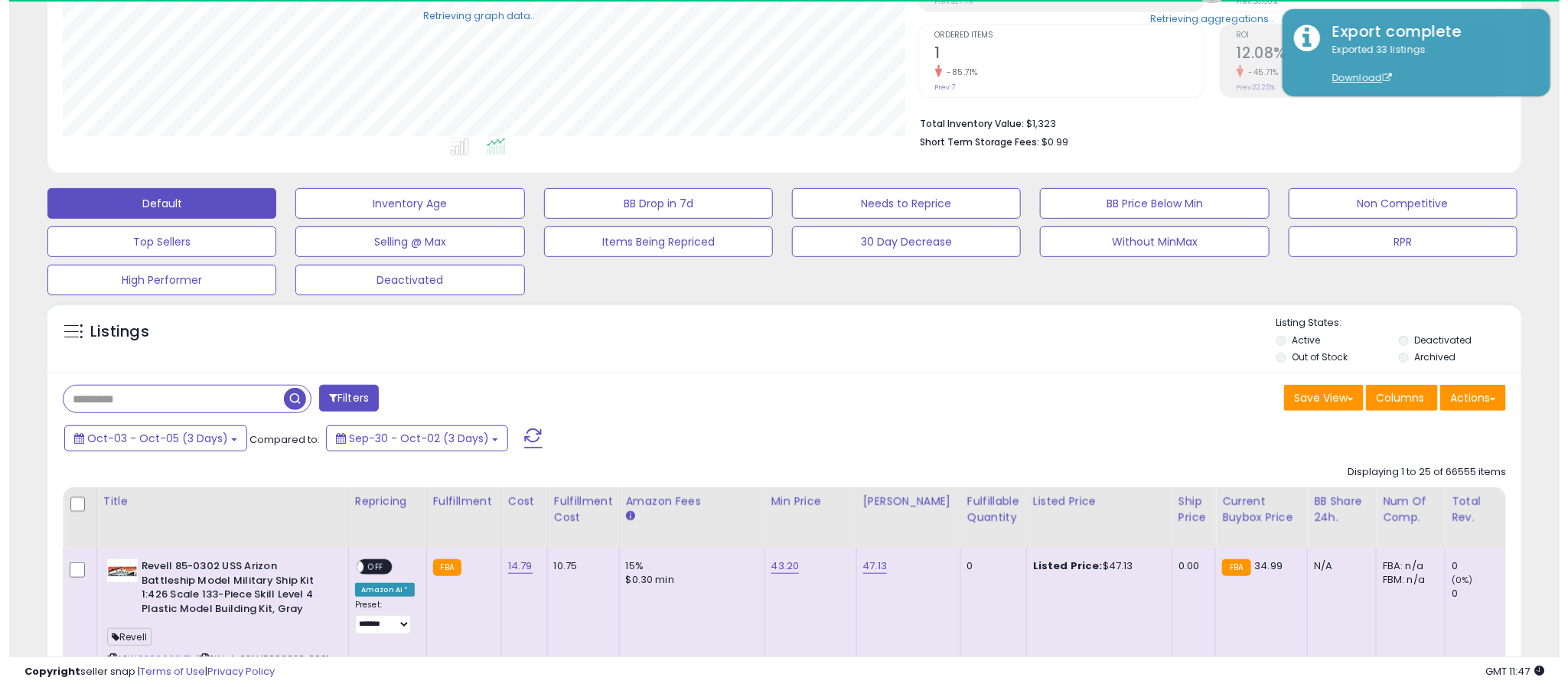
scroll to position [764744, 764410]
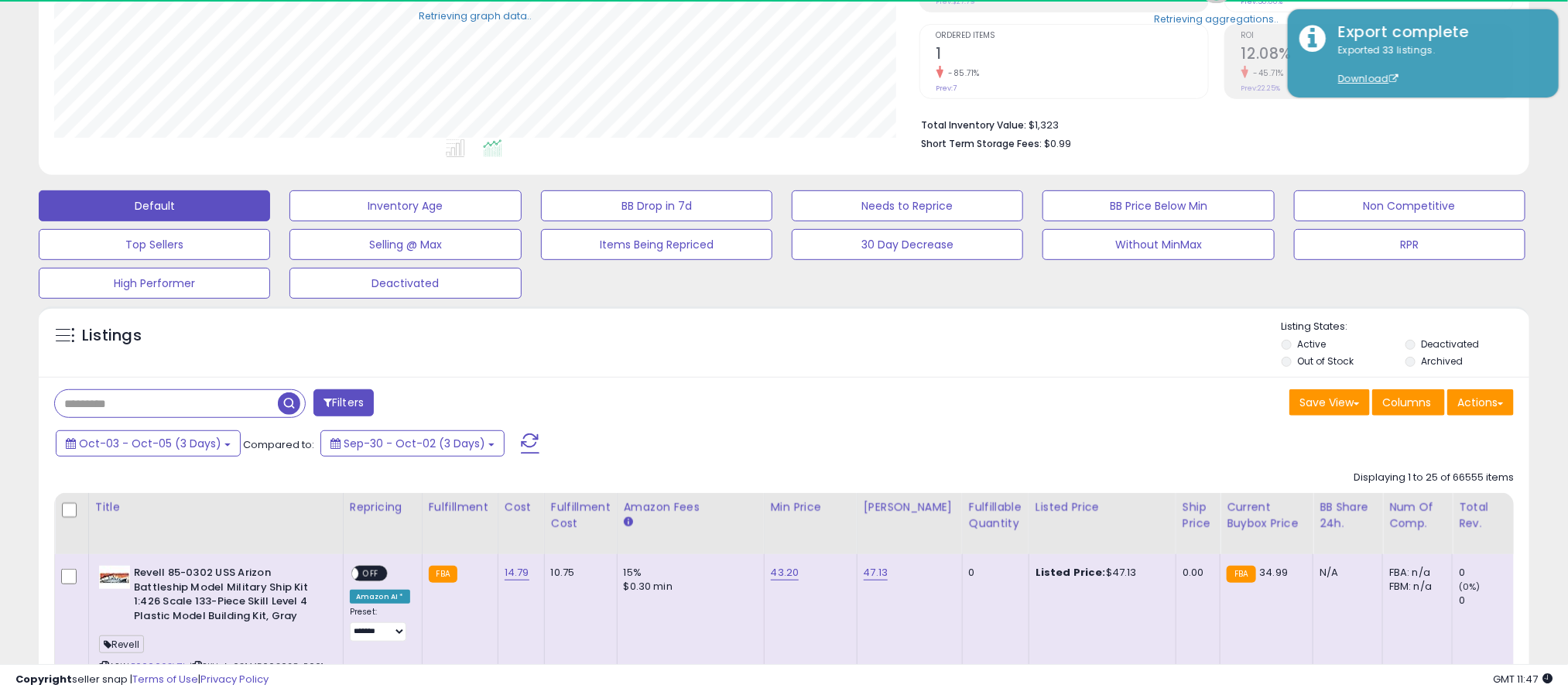
click at [337, 411] on button "Filters" at bounding box center [344, 403] width 60 height 27
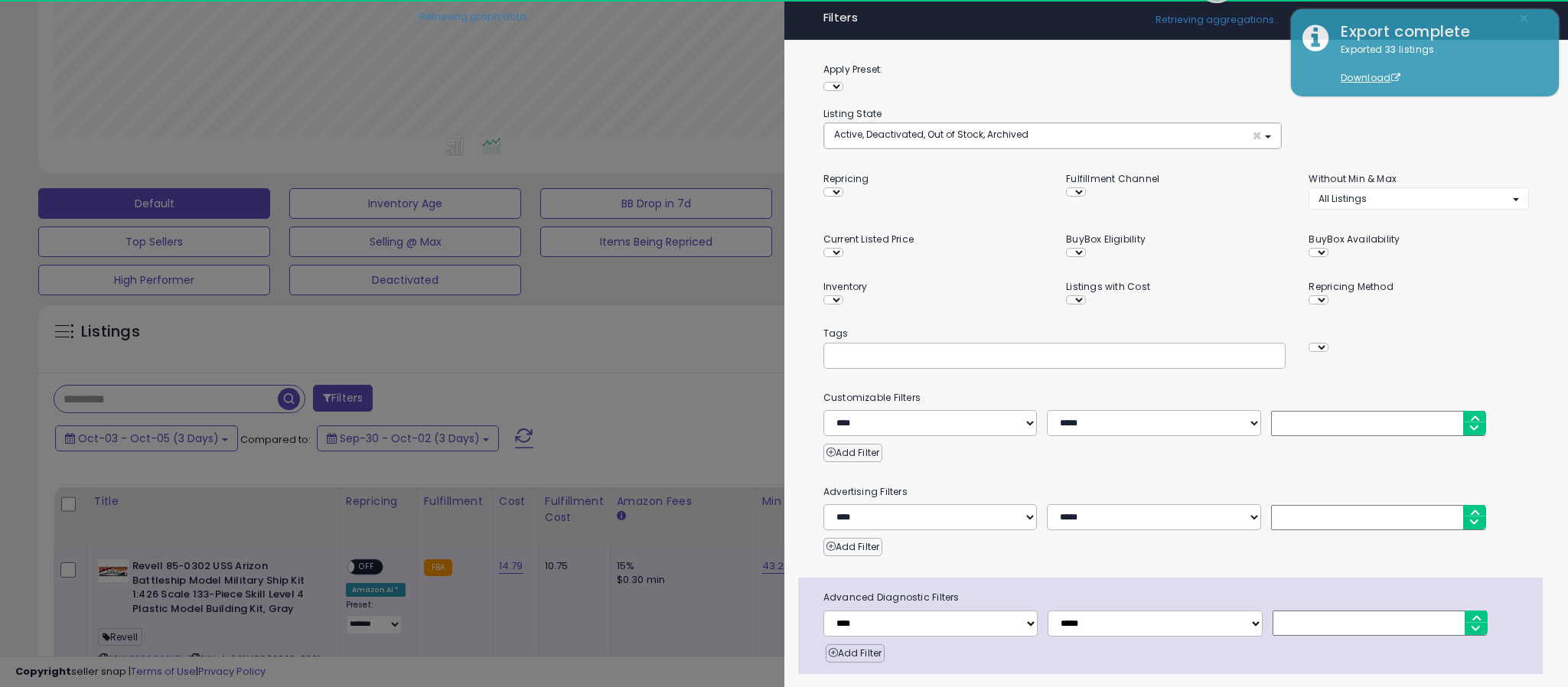
scroll to position [314, 866]
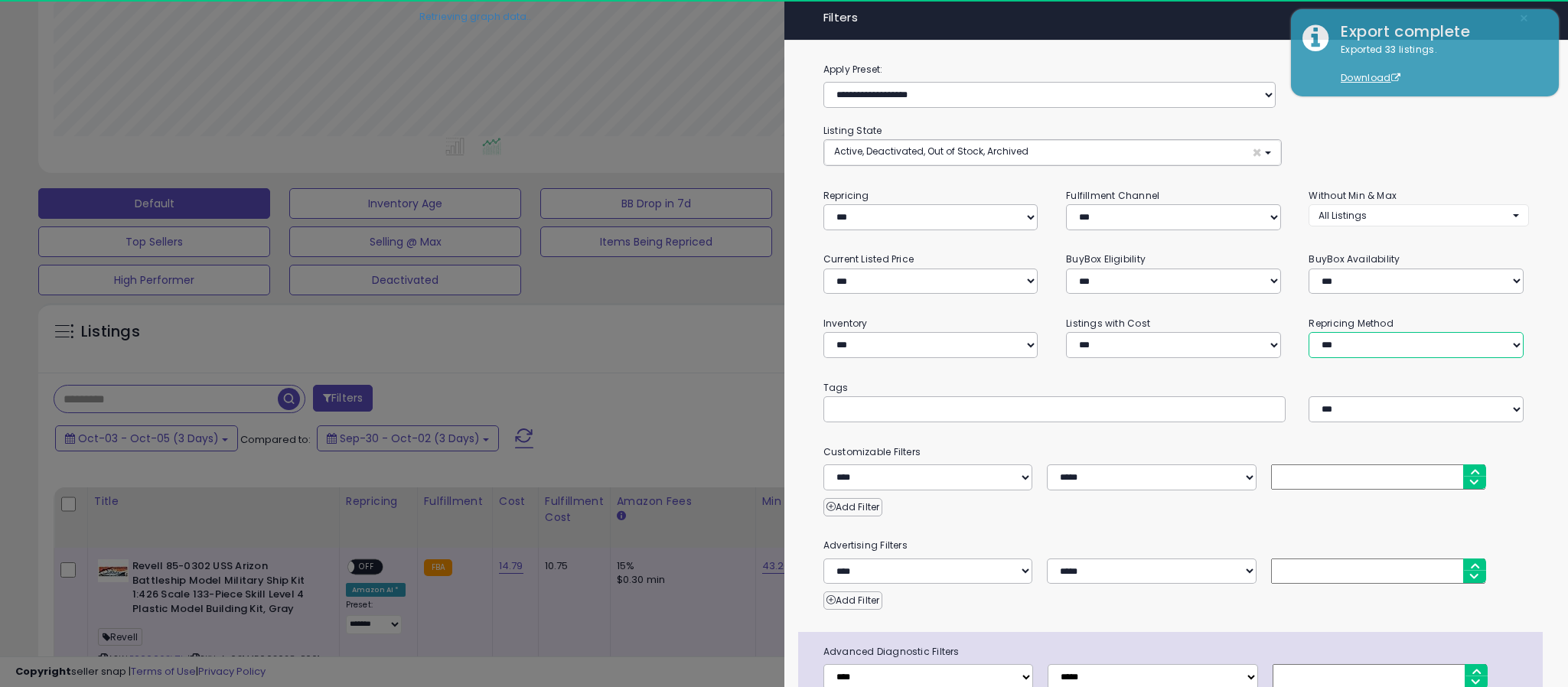
click at [1336, 332] on select "**********" at bounding box center [1416, 344] width 215 height 26
select select "**********"
click at [1309, 332] on select "**********" at bounding box center [1416, 344] width 215 height 26
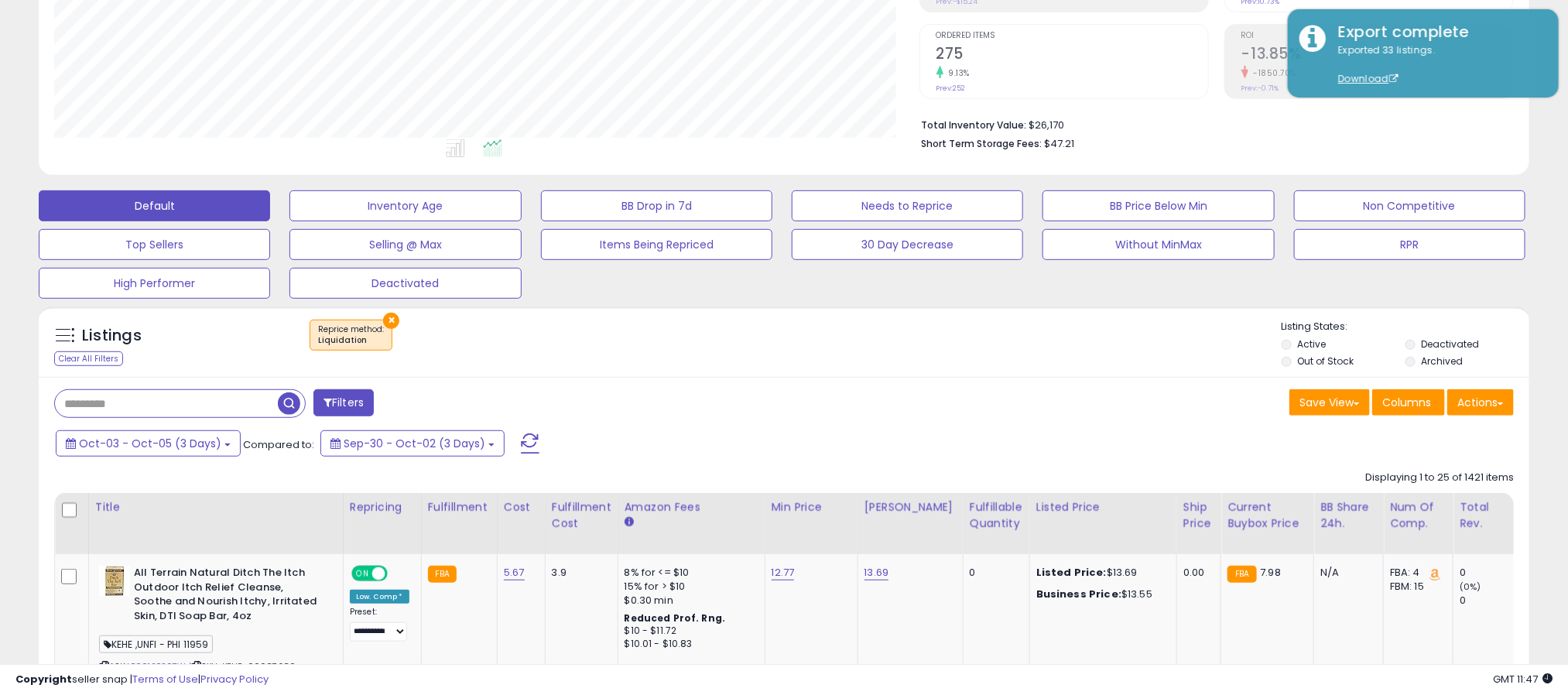
scroll to position [318, 866]
click at [1486, 405] on button "Actions" at bounding box center [1481, 402] width 66 height 26
click at [1431, 510] on link "Export All Columns" at bounding box center [1417, 501] width 170 height 24
